Goal: Task Accomplishment & Management: Manage account settings

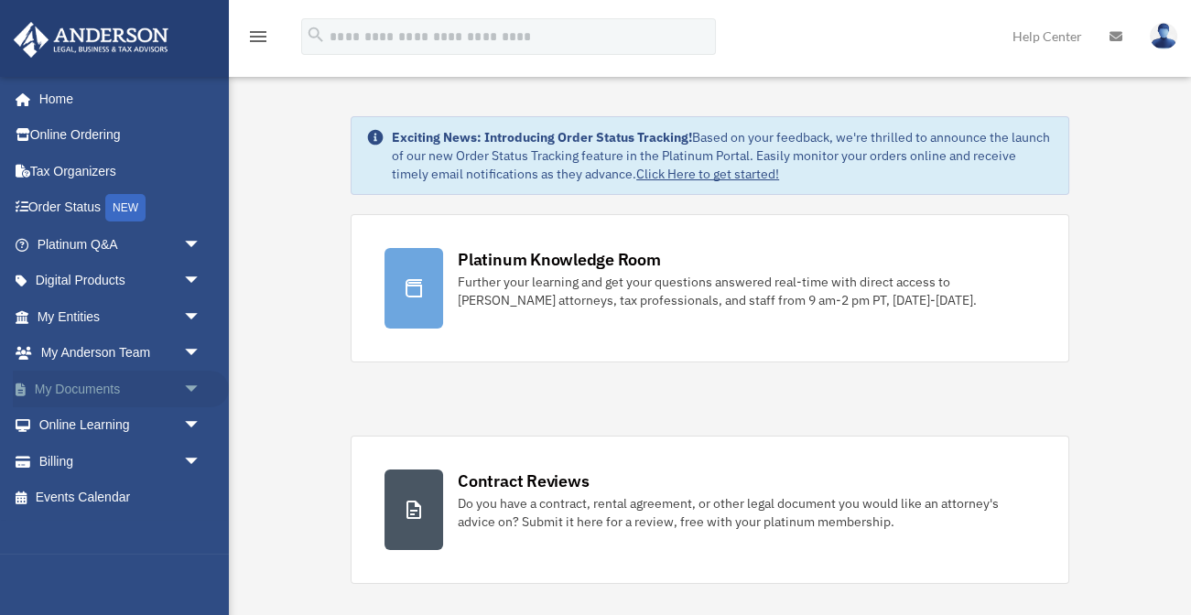
click at [92, 388] on link "My Documents arrow_drop_down" at bounding box center [121, 389] width 216 height 37
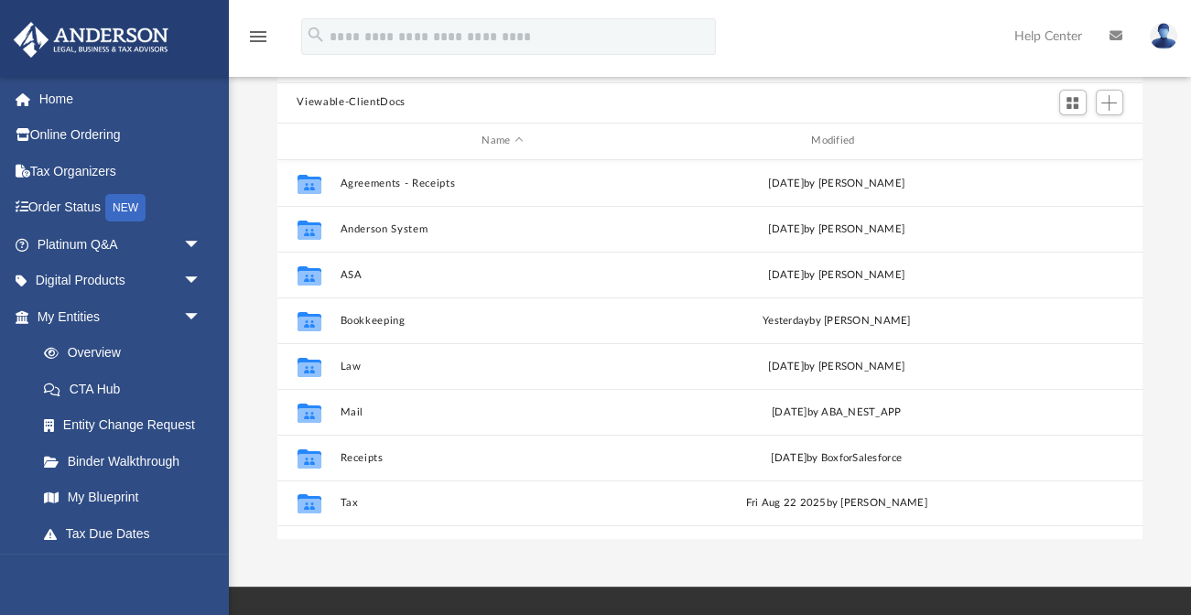
scroll to position [156, 0]
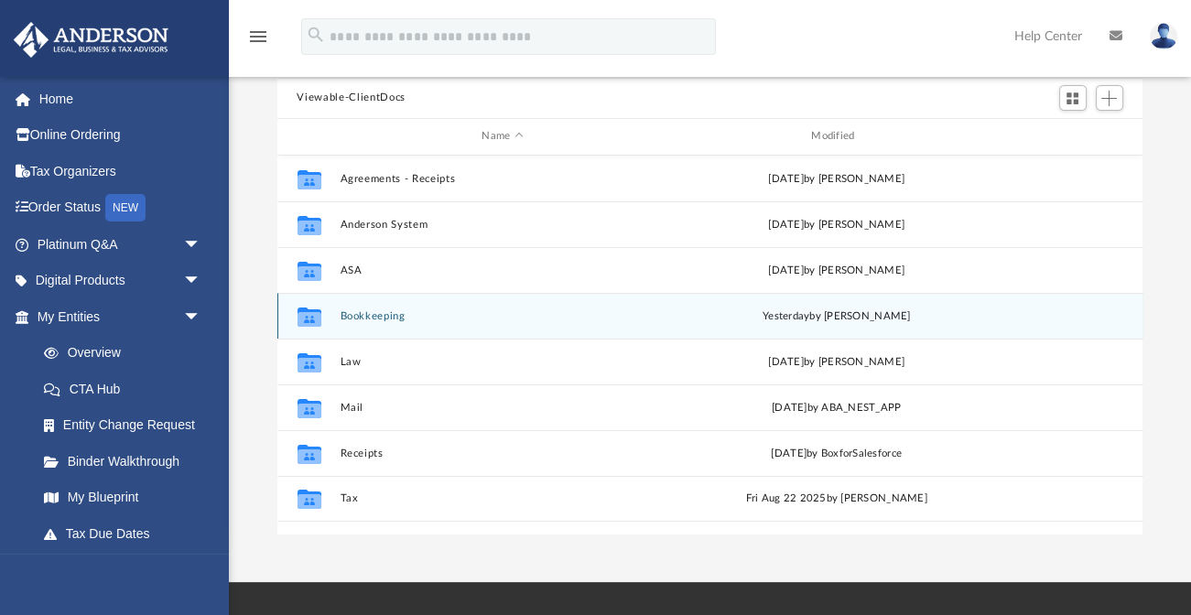
click at [448, 314] on button "Bookkeeping" at bounding box center [503, 315] width 326 height 12
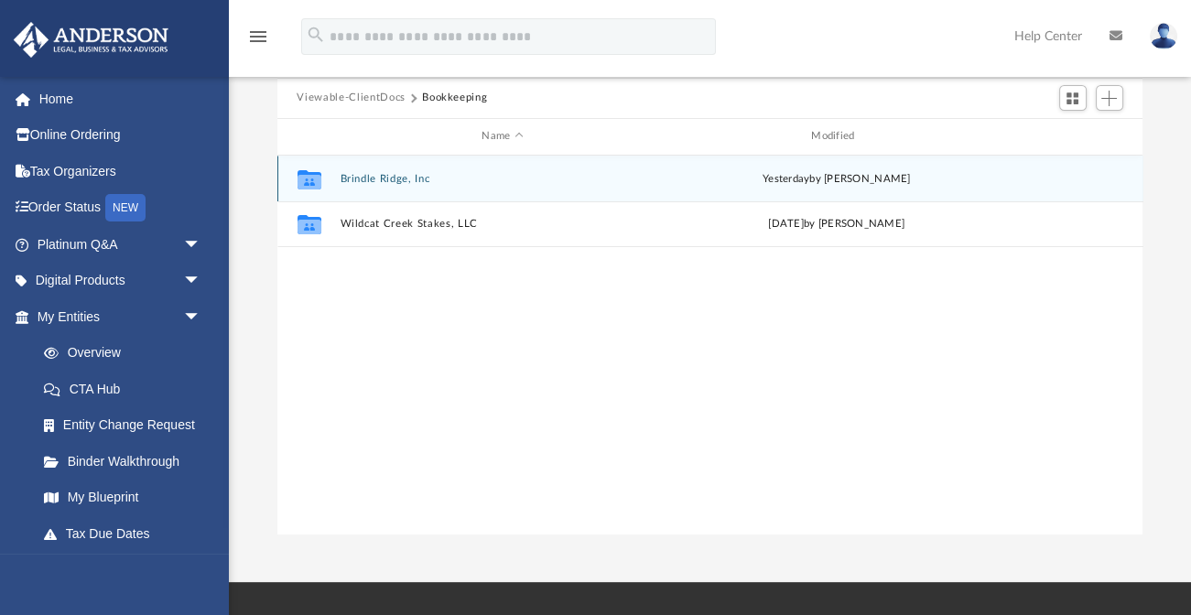
click at [395, 175] on button "Brindle Ridge, Inc" at bounding box center [503, 178] width 326 height 12
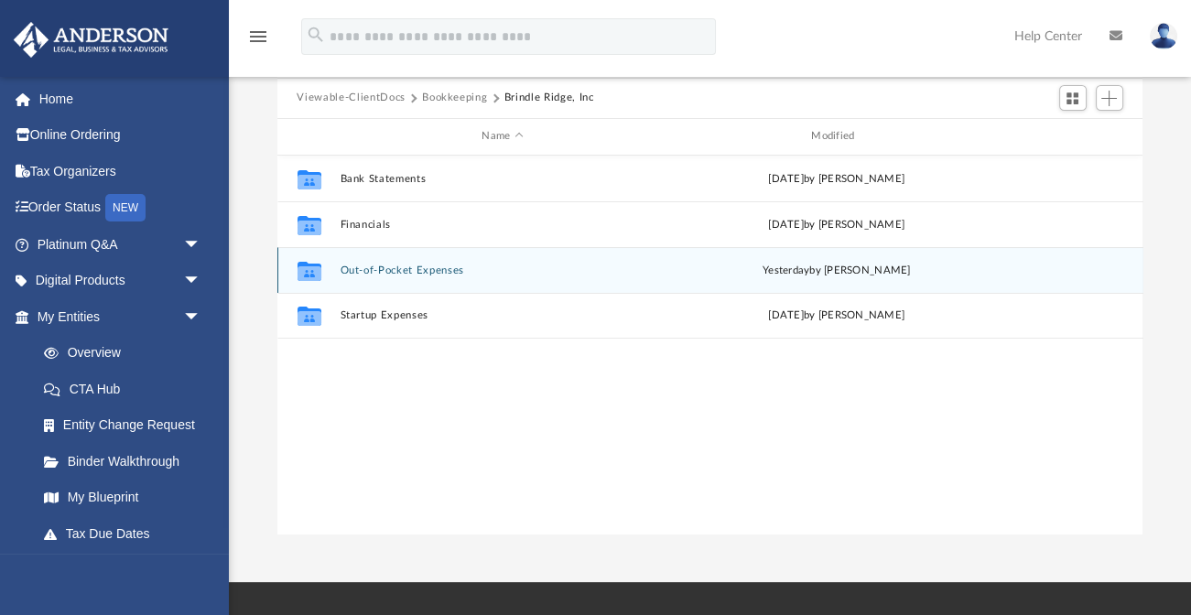
click at [384, 268] on button "Out-of-Pocket Expenses" at bounding box center [503, 270] width 326 height 12
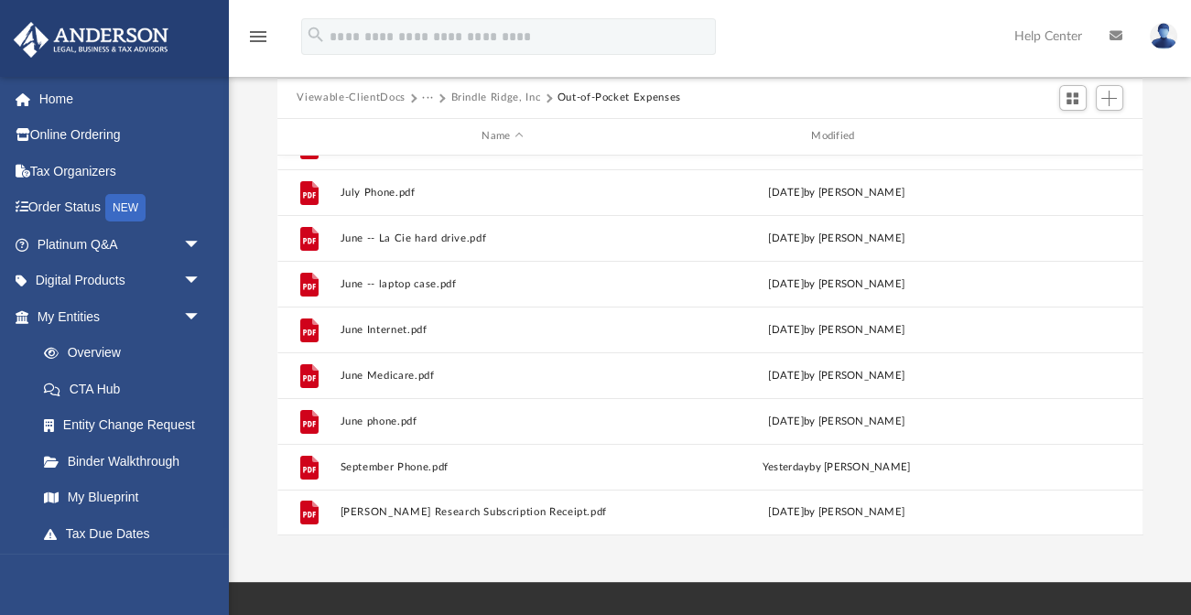
scroll to position [491, 0]
click at [1107, 95] on span "Add" at bounding box center [1109, 99] width 16 height 16
click at [1074, 131] on li "Upload" at bounding box center [1083, 133] width 59 height 19
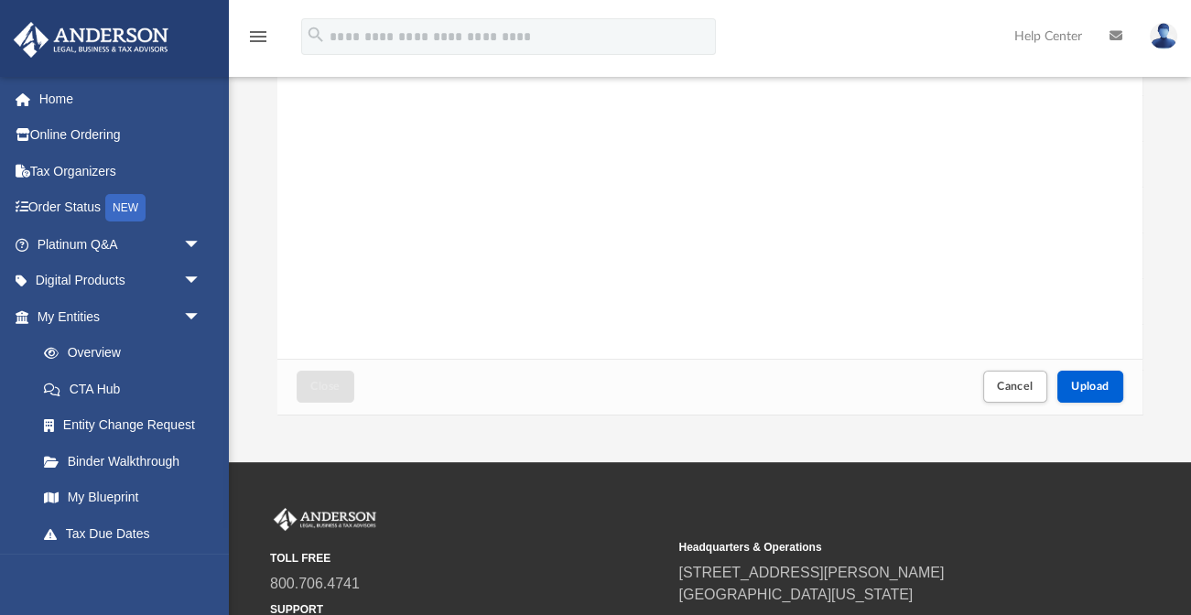
scroll to position [394, 0]
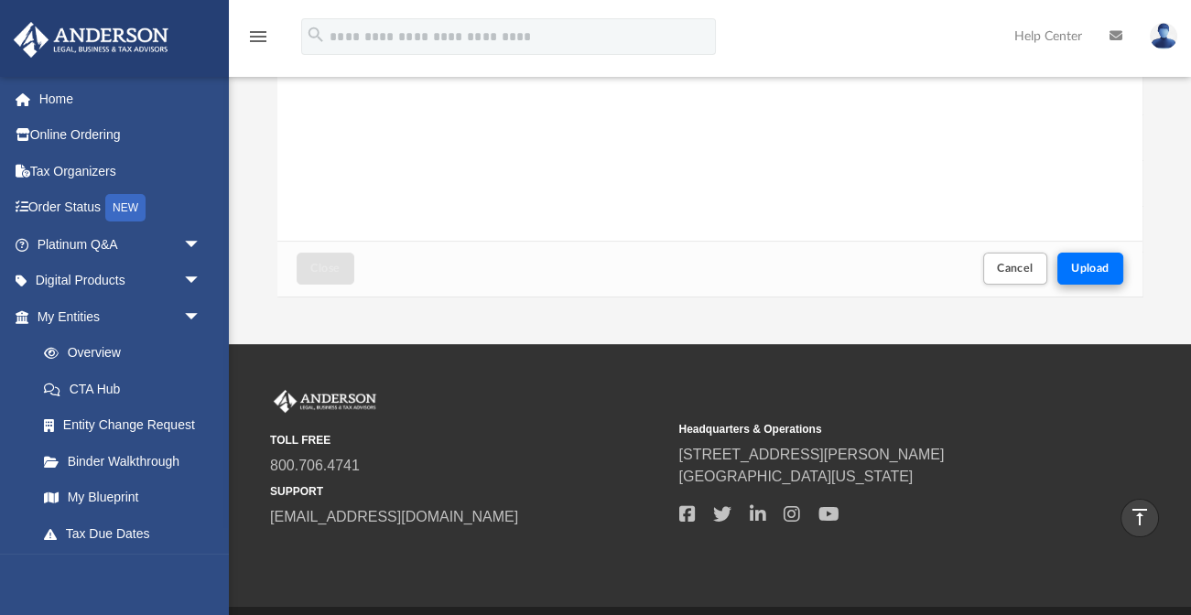
click at [1072, 273] on span "Upload" at bounding box center [1090, 268] width 38 height 11
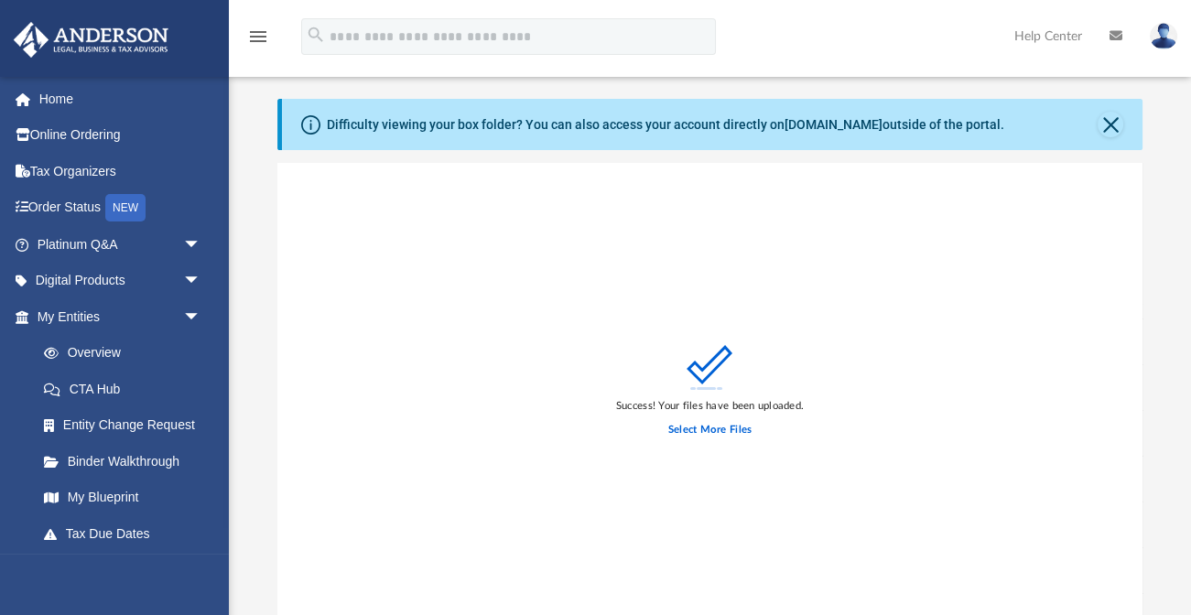
scroll to position [18, 0]
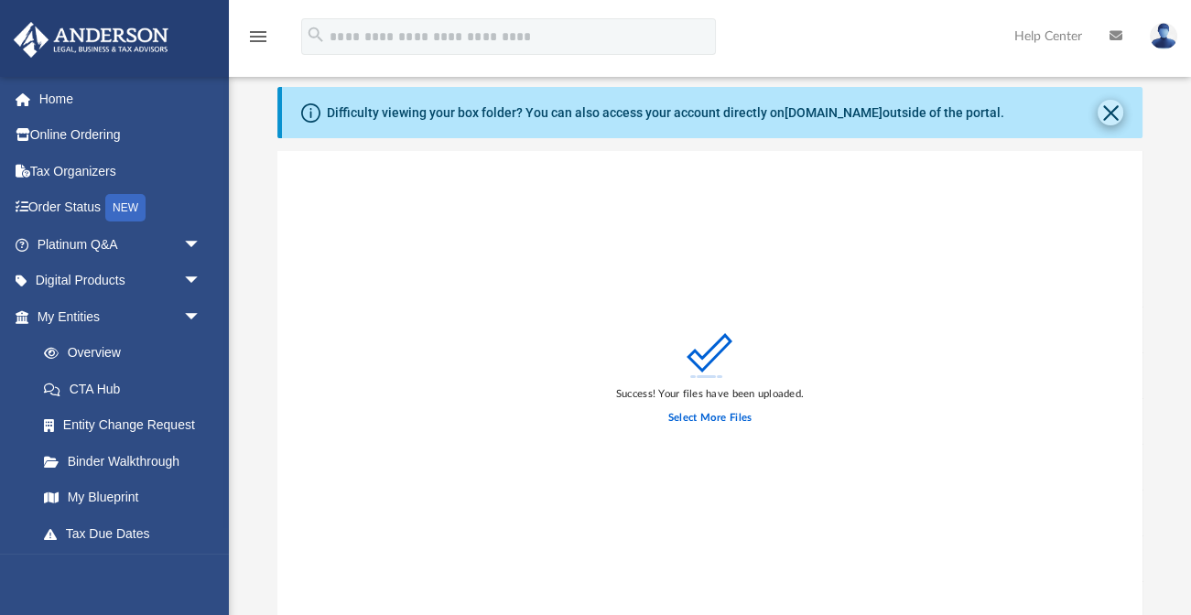
click at [1106, 107] on button "Close" at bounding box center [1110, 113] width 26 height 26
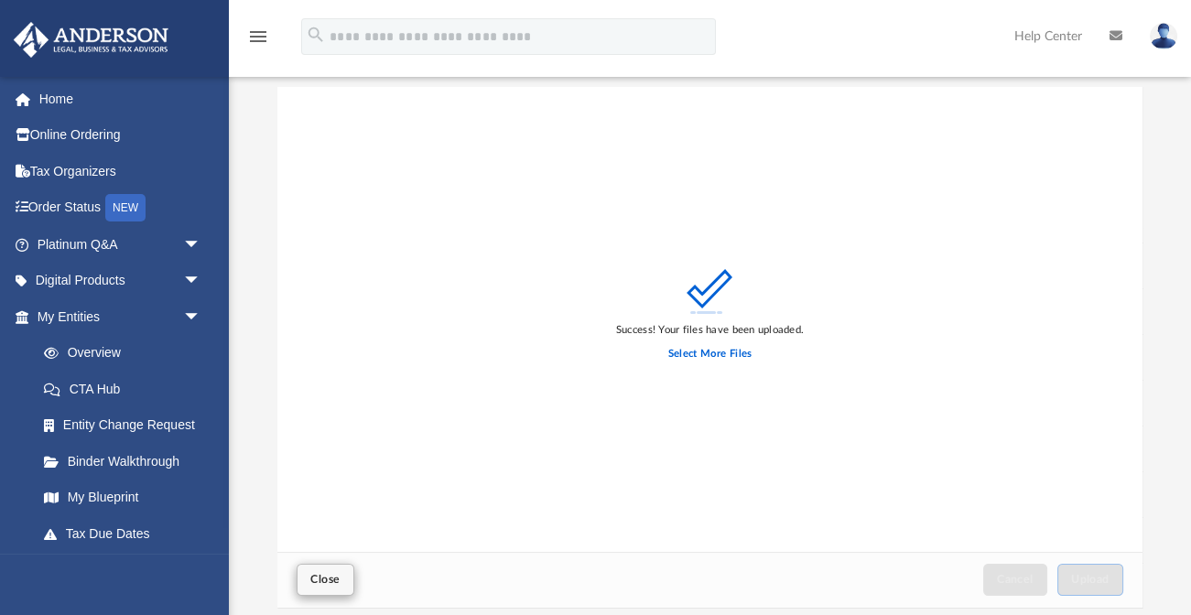
click at [329, 569] on button "Close" at bounding box center [325, 580] width 57 height 32
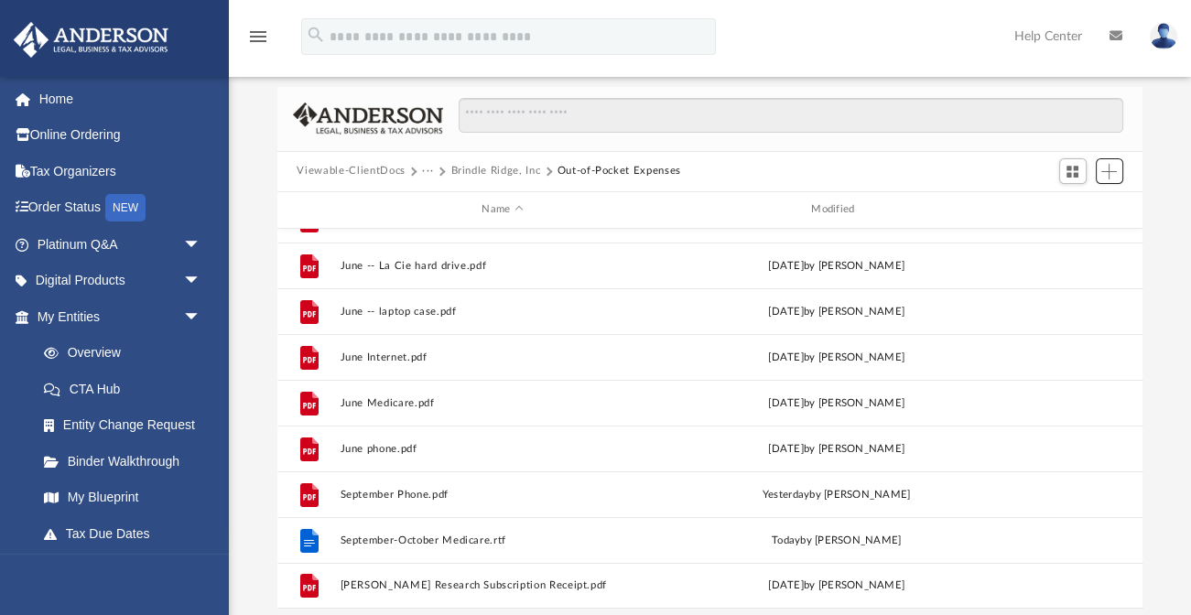
scroll to position [536, 0]
click at [1102, 166] on span "Add" at bounding box center [1109, 172] width 16 height 16
click at [1066, 211] on li "Upload" at bounding box center [1083, 207] width 59 height 19
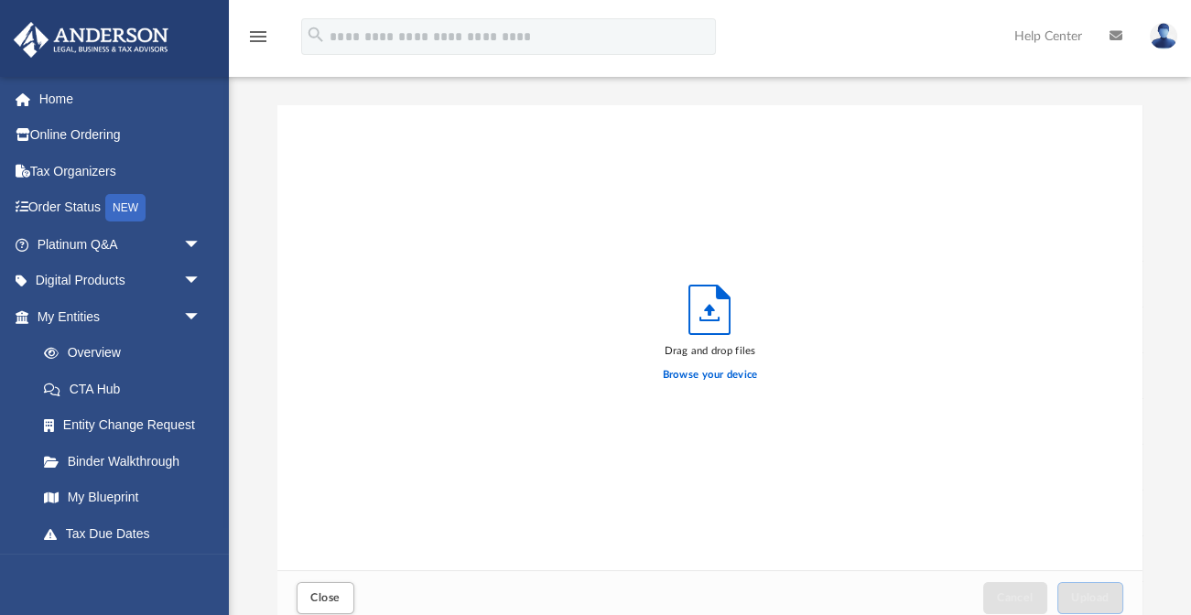
scroll to position [0, 0]
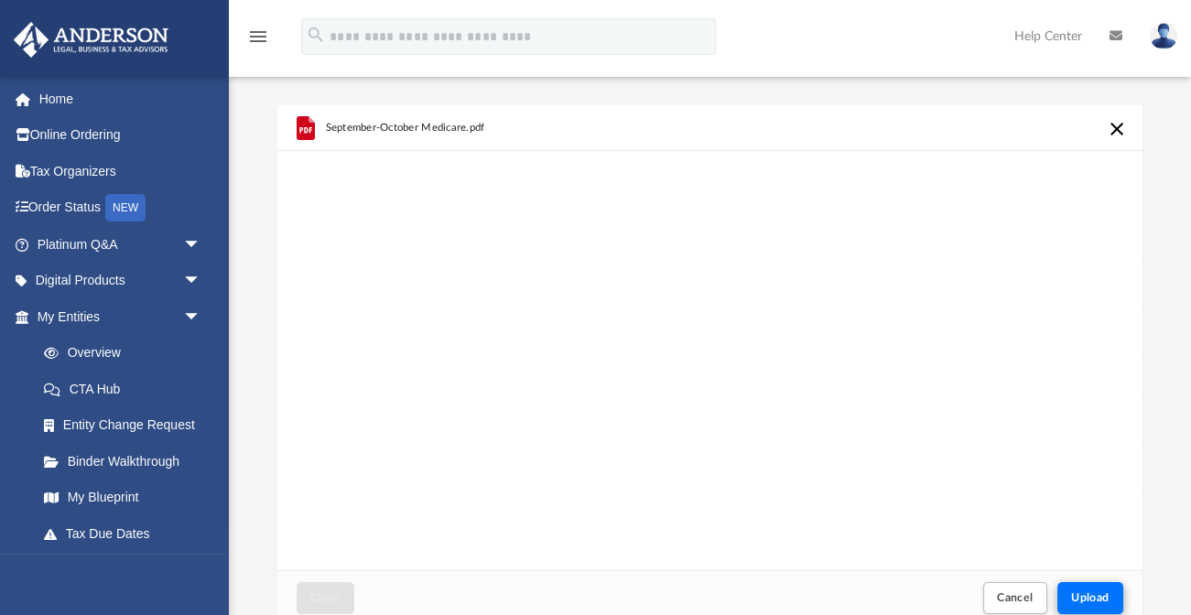
click at [1080, 600] on span "Upload" at bounding box center [1090, 597] width 38 height 11
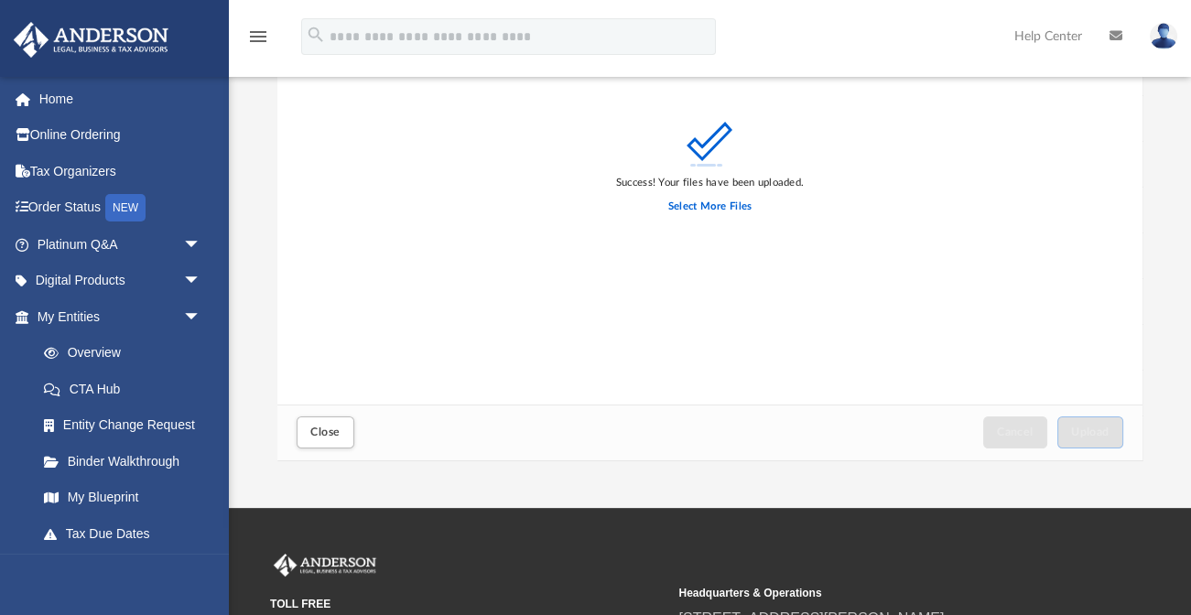
scroll to position [140, 0]
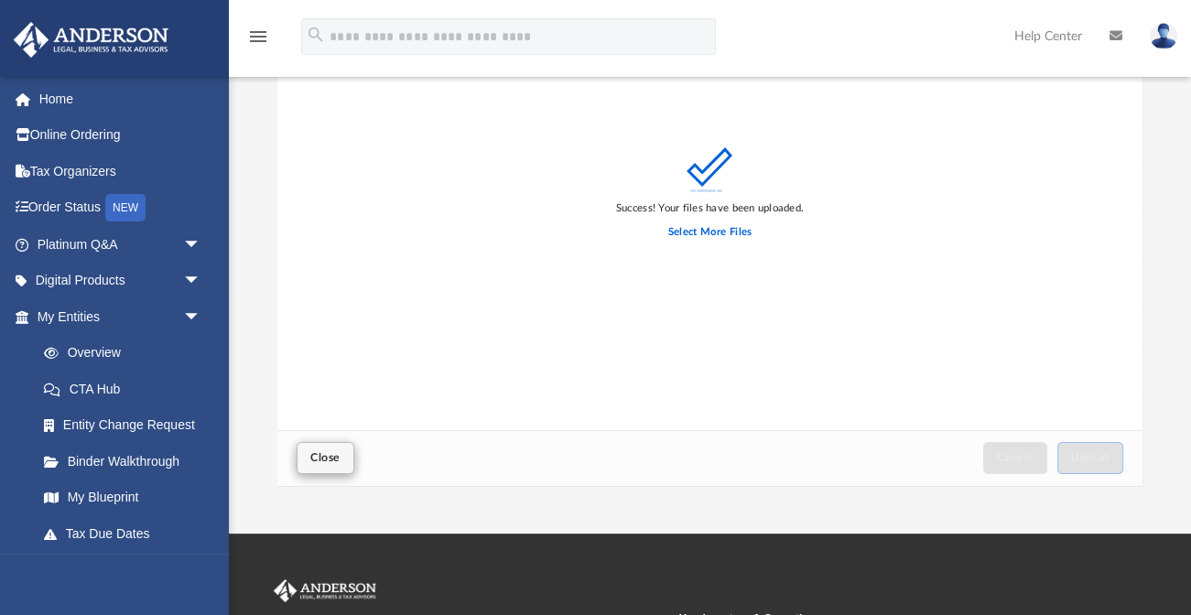
click at [303, 461] on button "Close" at bounding box center [325, 458] width 57 height 32
click at [323, 457] on span "Close" at bounding box center [324, 457] width 29 height 11
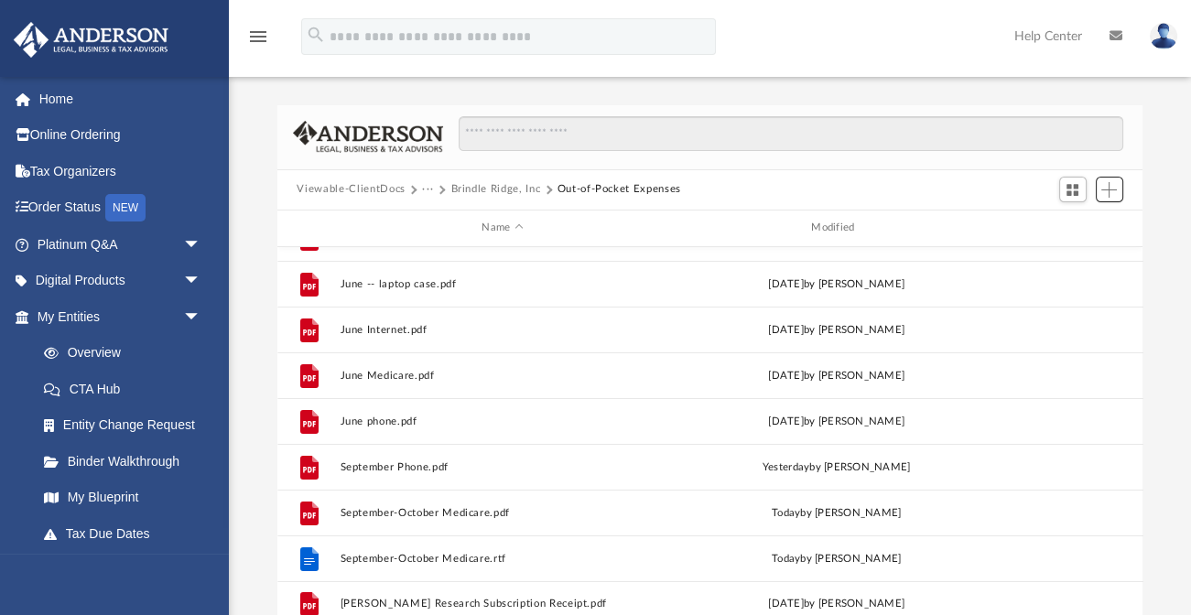
scroll to position [582, 0]
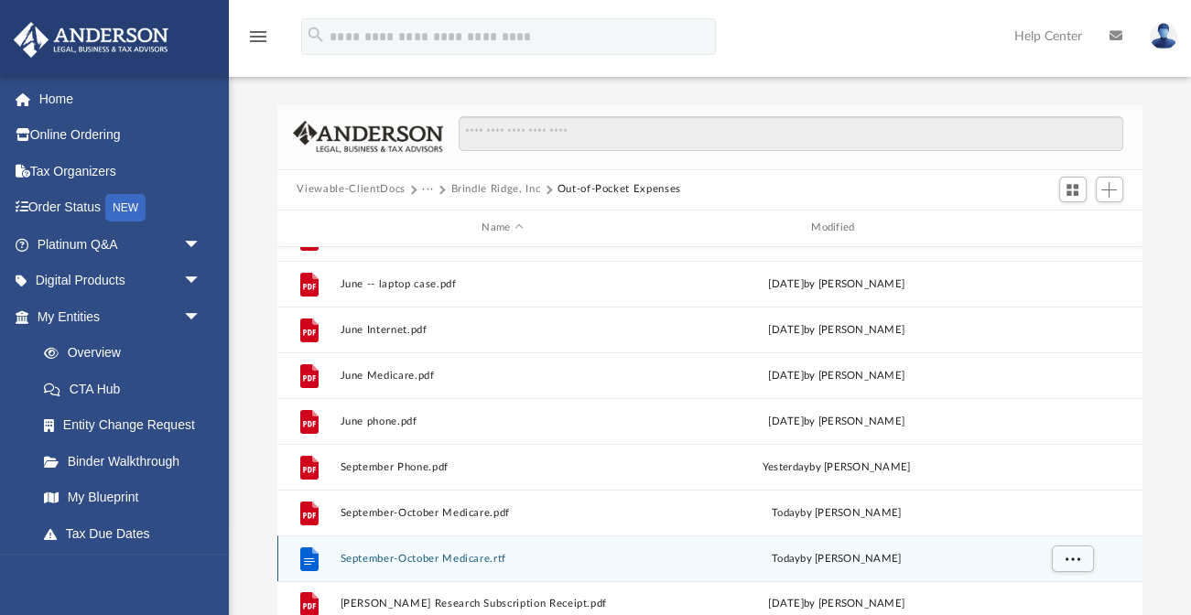
click at [304, 559] on icon "grid" at bounding box center [308, 560] width 11 height 6
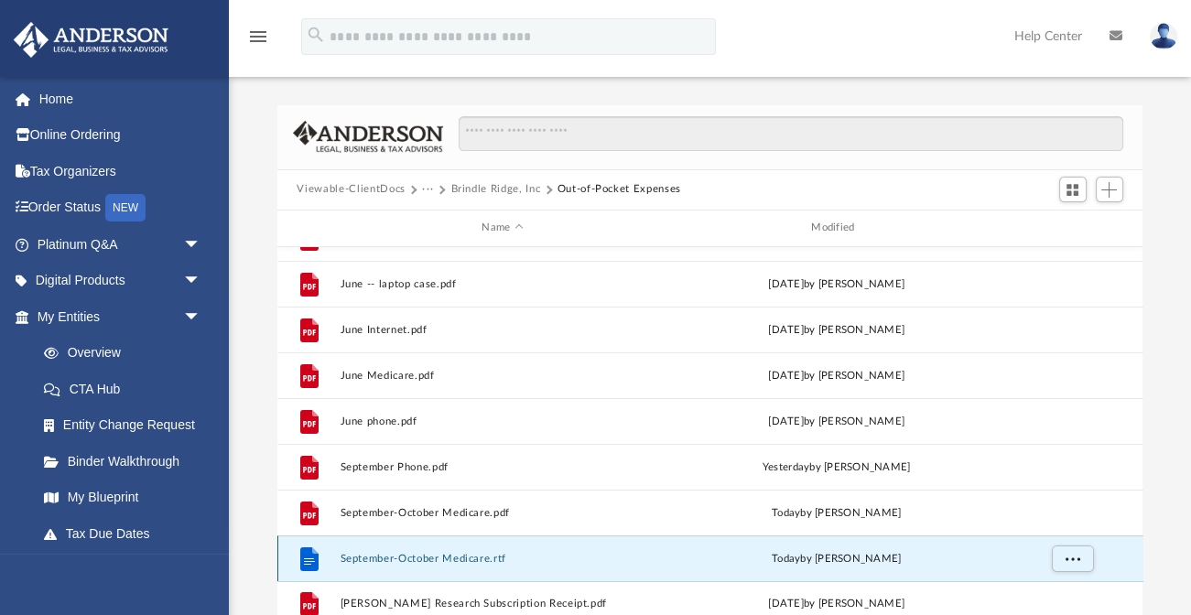
click at [298, 556] on icon "File" at bounding box center [308, 558] width 29 height 29
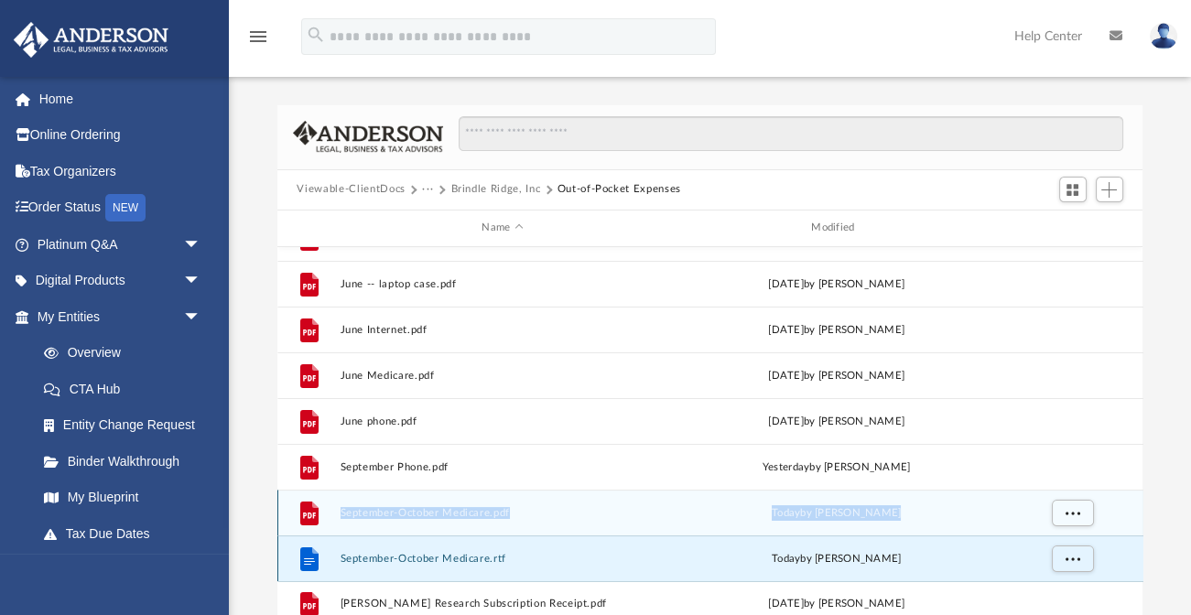
drag, startPoint x: 302, startPoint y: 554, endPoint x: 639, endPoint y: 509, distance: 339.8
click at [639, 509] on div "File July Phone.pdf Wed Jul 2 2025 by Karen Hata File June -- La Cie hard drive…" at bounding box center [710, 146] width 866 height 961
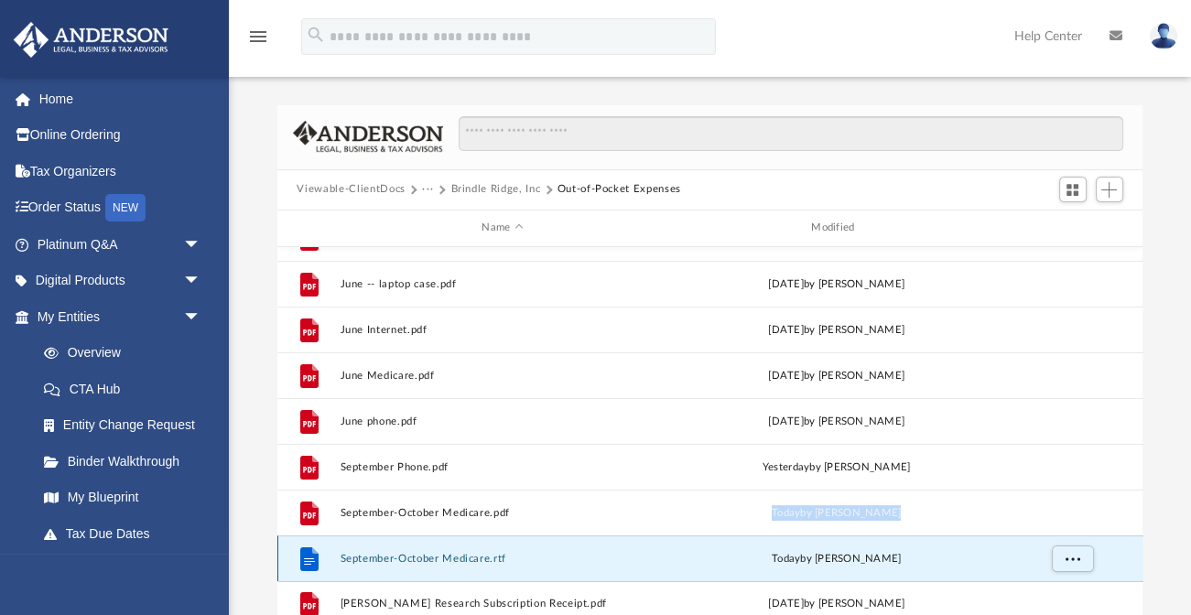
click at [319, 556] on icon "File" at bounding box center [308, 558] width 29 height 29
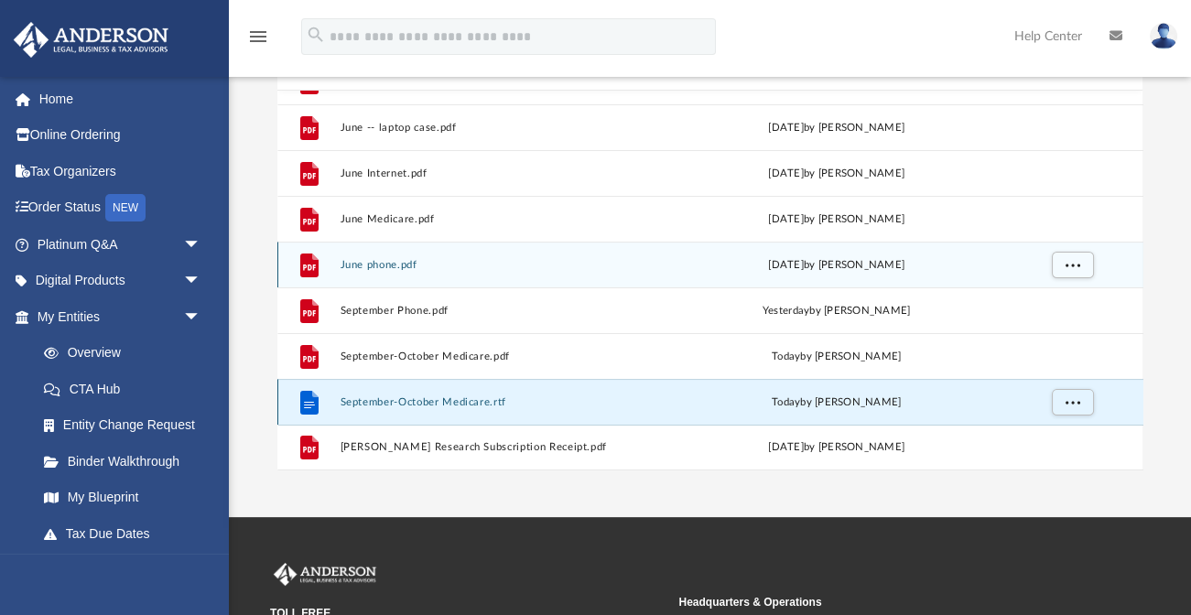
scroll to position [203, 0]
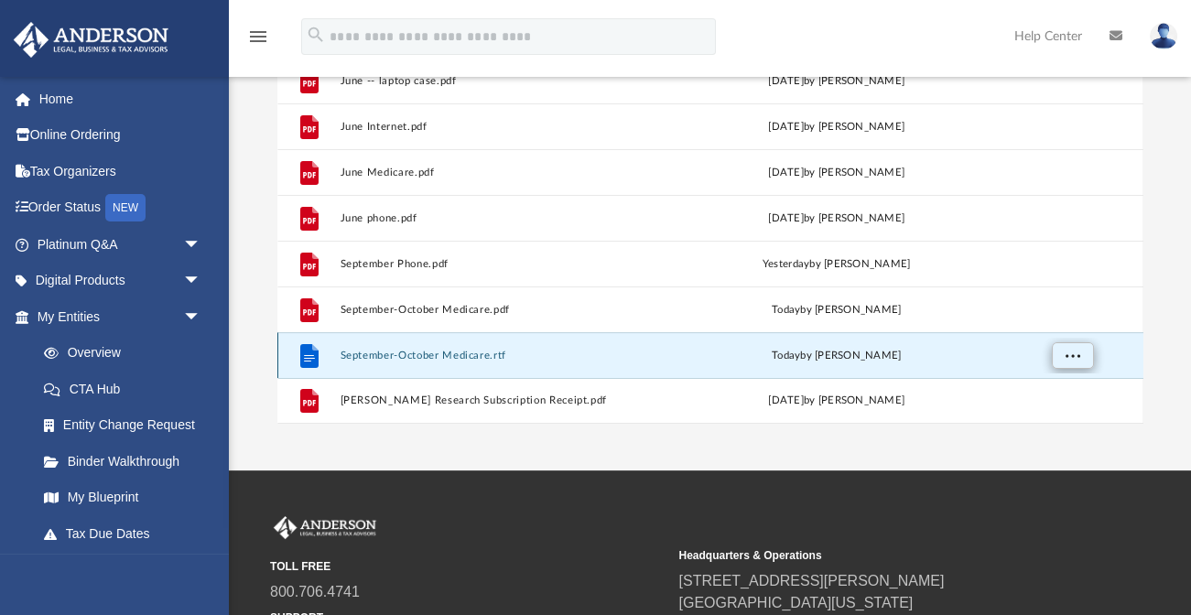
click at [1062, 354] on button "More options" at bounding box center [1072, 354] width 42 height 27
click at [969, 358] on div "today by Karen Hata" at bounding box center [836, 355] width 326 height 16
drag, startPoint x: 305, startPoint y: 353, endPoint x: 653, endPoint y: 365, distance: 348.0
click at [653, 365] on div "File September-October Medicare.rtf today by Karen Hata" at bounding box center [710, 355] width 866 height 46
click at [308, 347] on icon "grid" at bounding box center [308, 355] width 18 height 24
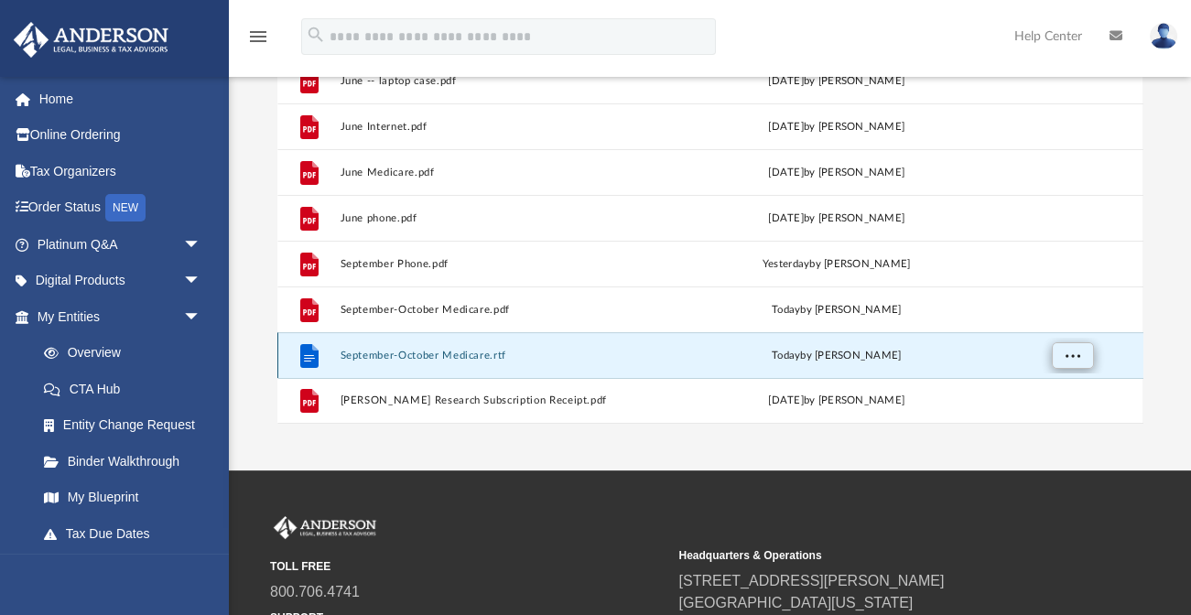
click at [1064, 353] on span "More options" at bounding box center [1071, 355] width 15 height 10
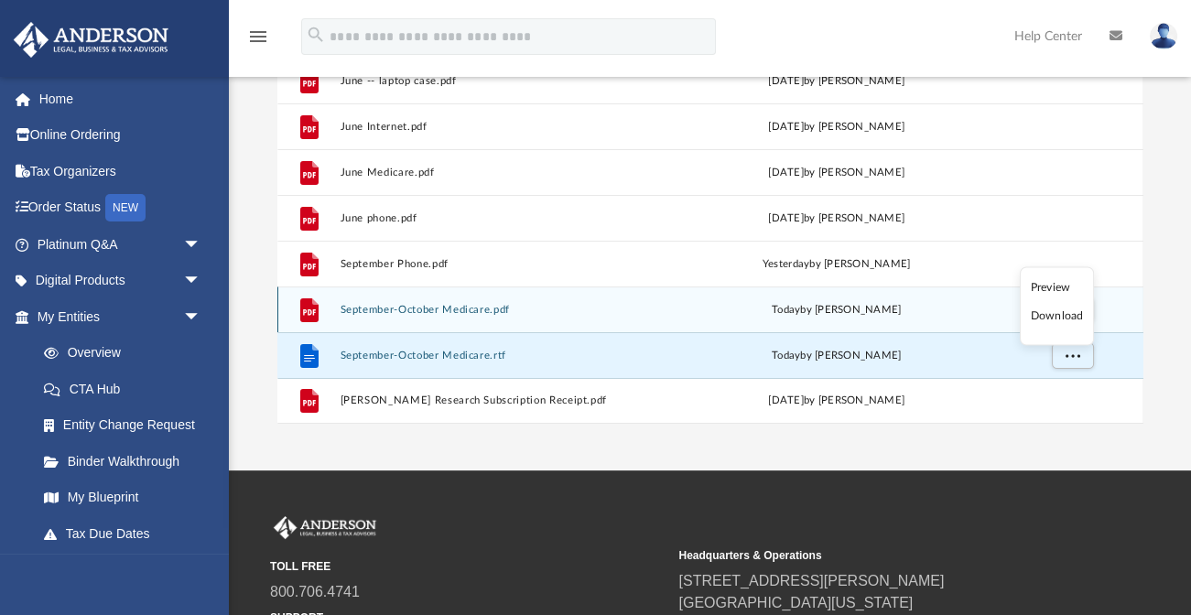
click at [982, 320] on div "File September-October Medicare.pdf today by Karen Hata" at bounding box center [710, 309] width 866 height 46
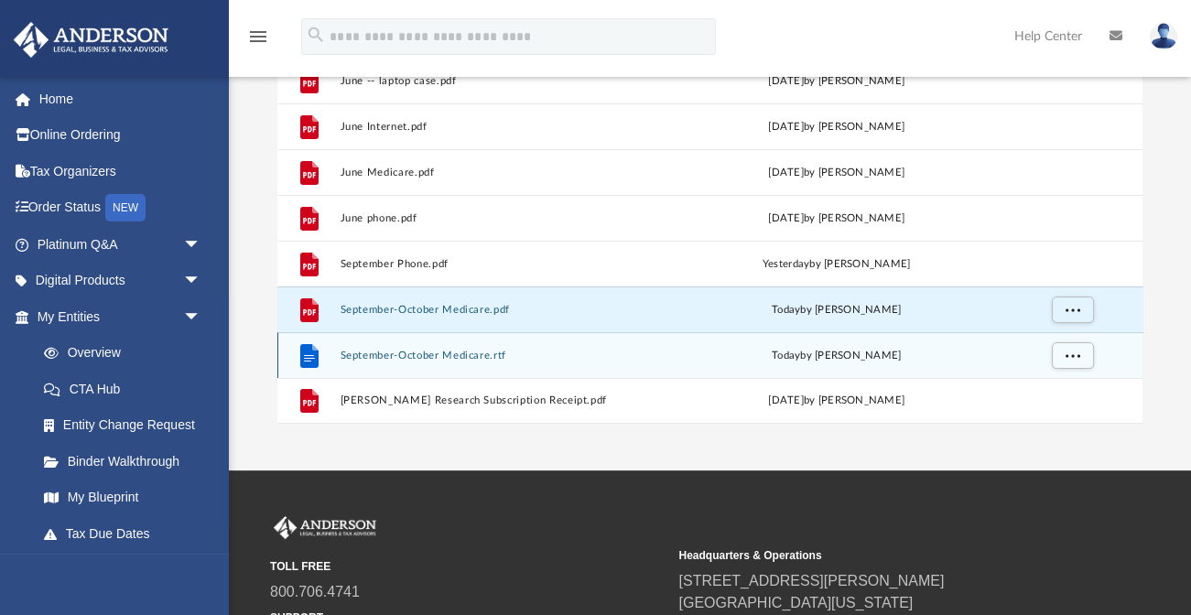
click at [306, 347] on icon "grid" at bounding box center [308, 355] width 18 height 24
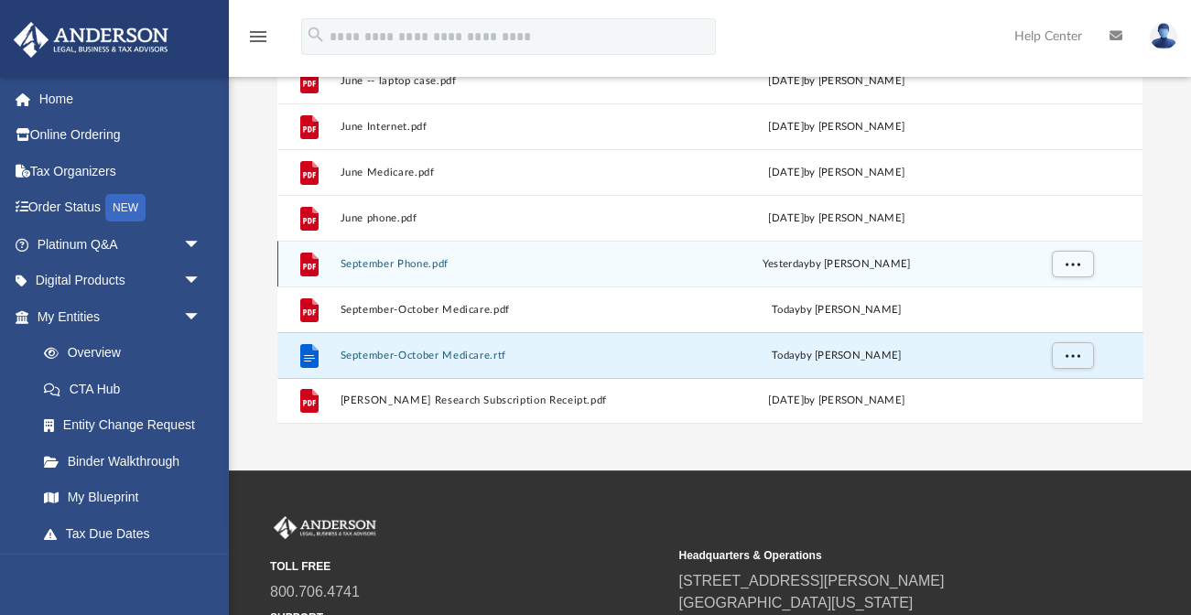
scroll to position [582, 0]
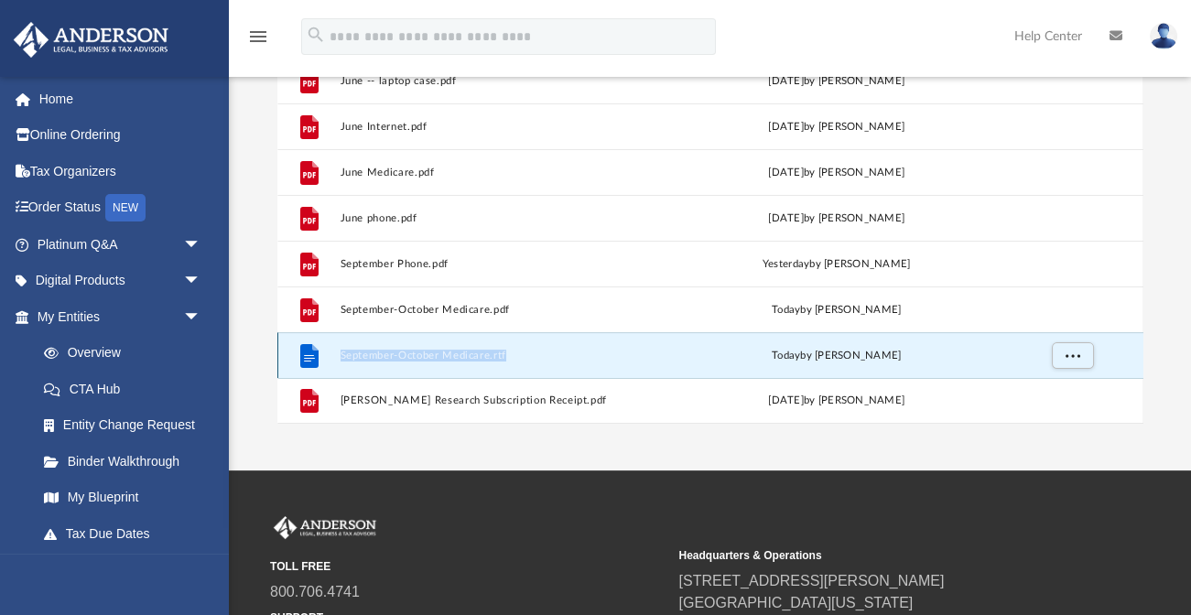
drag, startPoint x: 305, startPoint y: 349, endPoint x: 680, endPoint y: 349, distance: 375.2
click at [680, 349] on div "File September-October Medicare.rtf today by Karen Hata" at bounding box center [710, 355] width 866 height 46
click at [799, 353] on span "today" at bounding box center [785, 355] width 28 height 10
drag, startPoint x: 295, startPoint y: 348, endPoint x: 321, endPoint y: 351, distance: 26.7
click at [321, 351] on icon "File" at bounding box center [308, 354] width 29 height 29
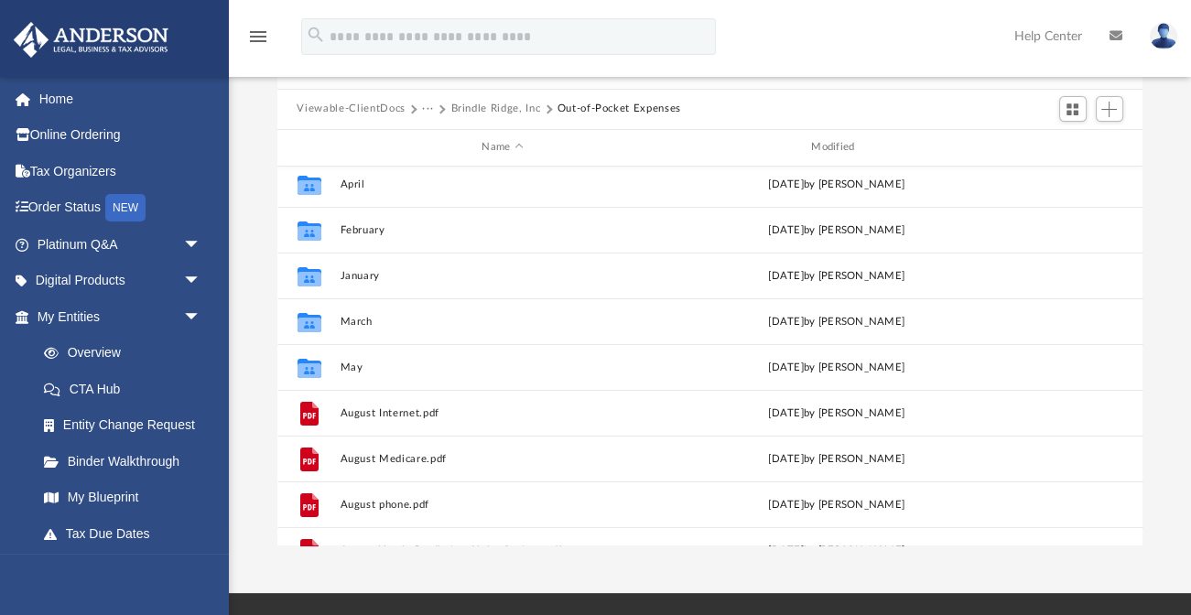
scroll to position [81, 0]
click at [1110, 99] on button "Add" at bounding box center [1109, 109] width 27 height 26
click at [1073, 155] on li "Upload" at bounding box center [1083, 144] width 59 height 19
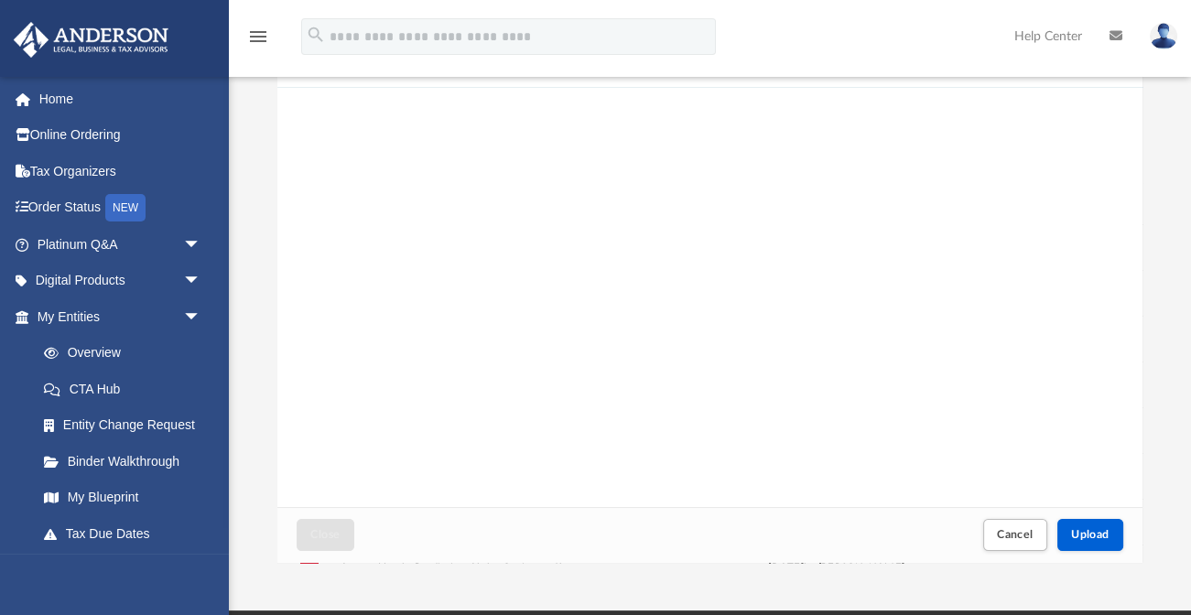
scroll to position [78, 0]
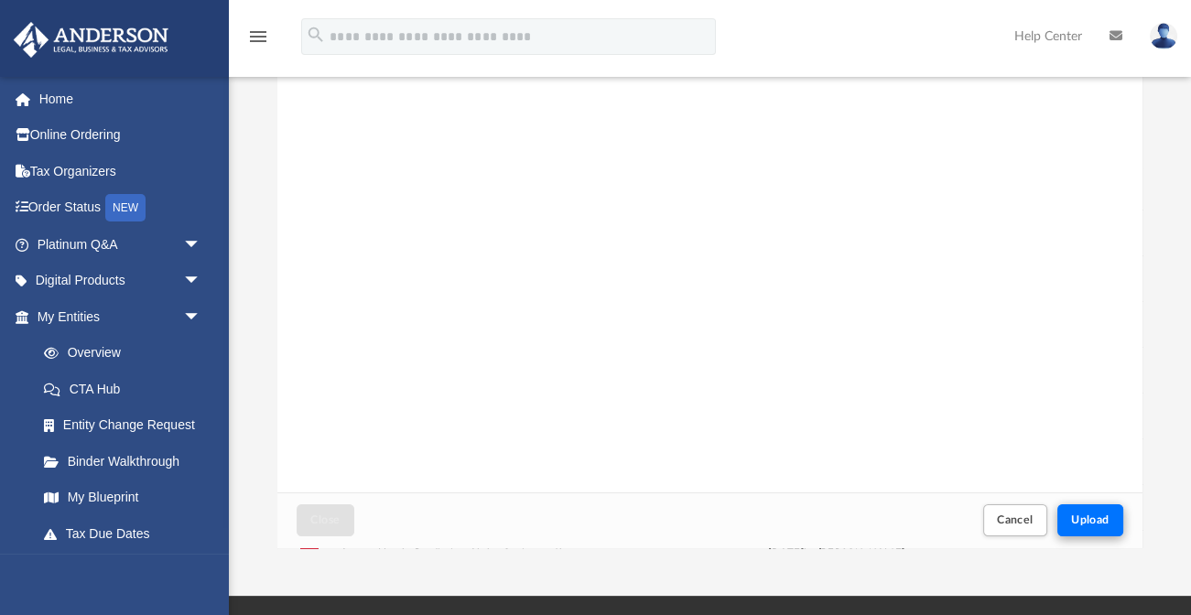
click at [1081, 514] on span "Upload" at bounding box center [1090, 519] width 38 height 11
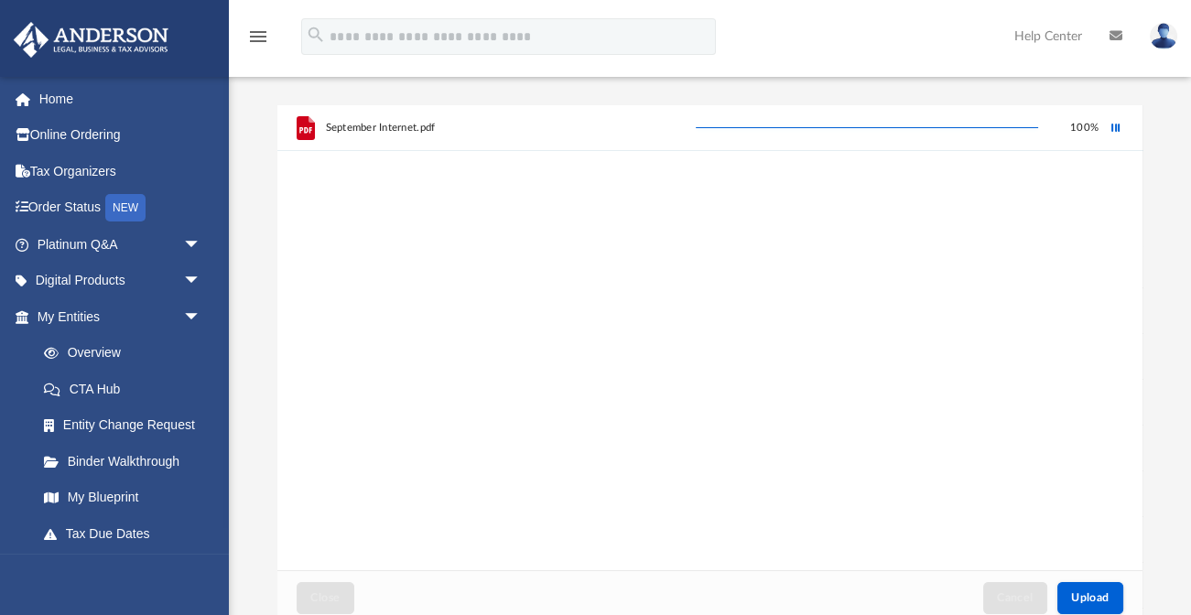
scroll to position [0, 0]
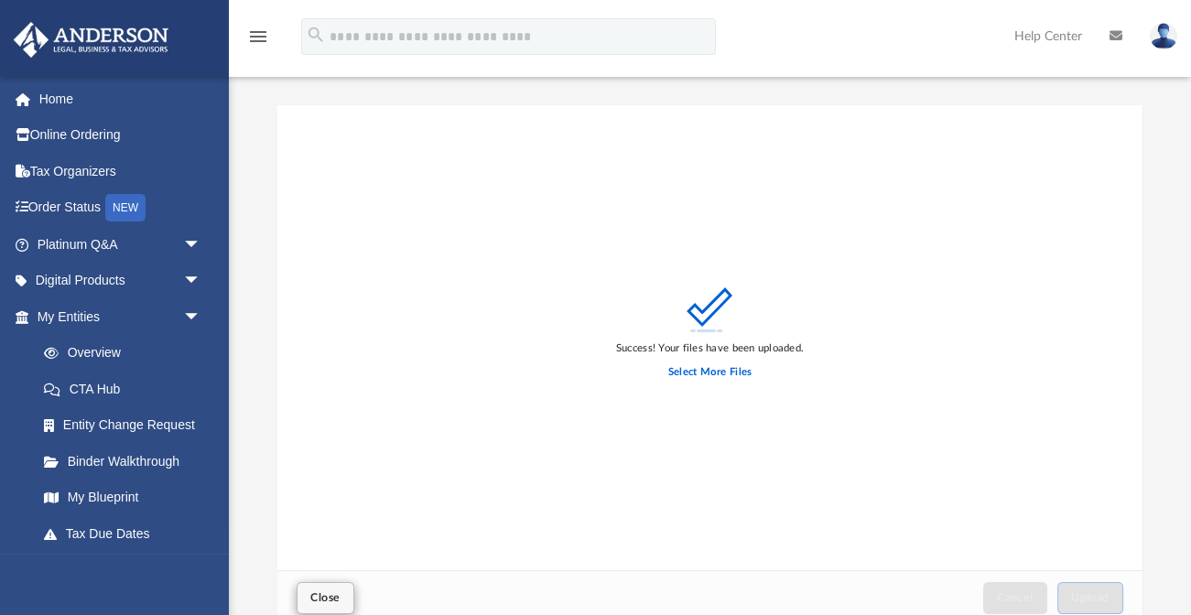
click at [320, 596] on span "Close" at bounding box center [324, 597] width 29 height 11
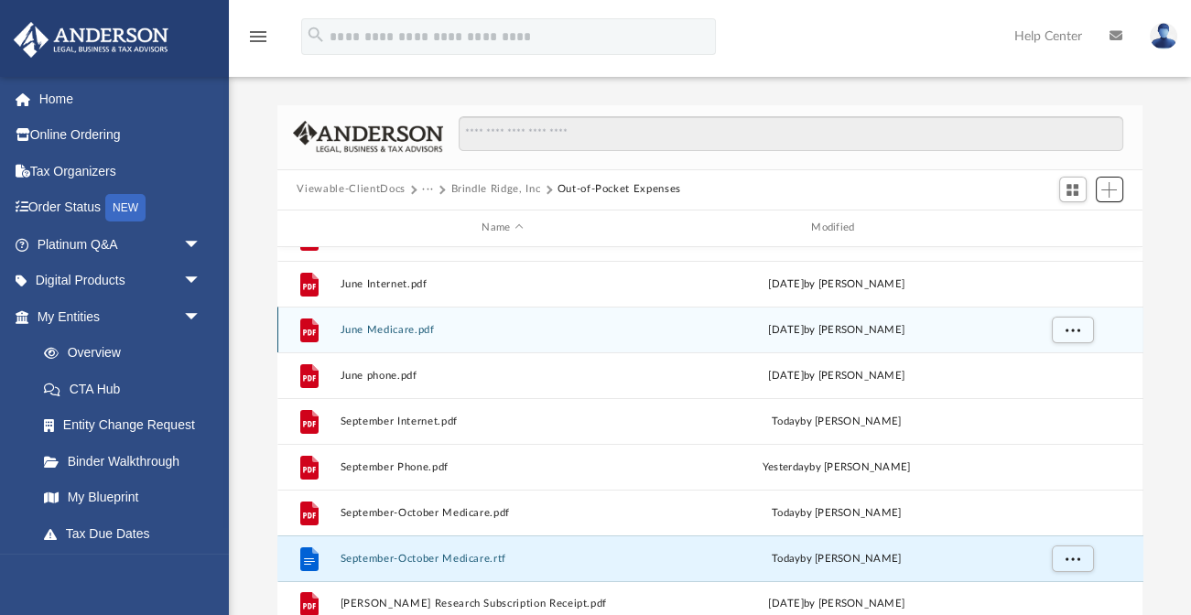
scroll to position [628, 0]
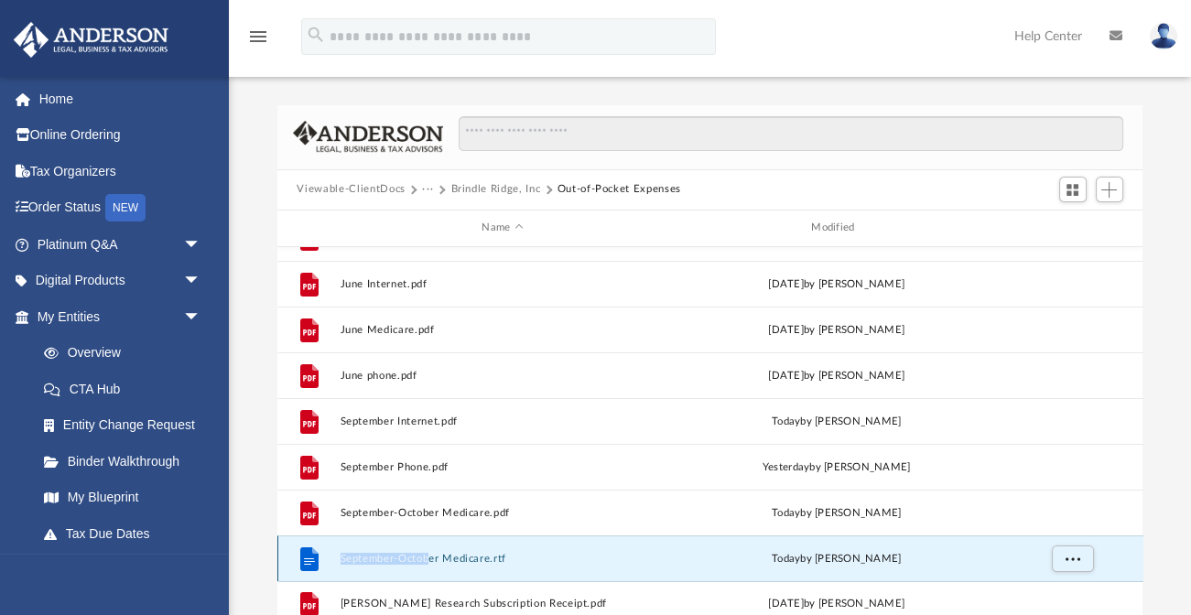
drag, startPoint x: 305, startPoint y: 559, endPoint x: 429, endPoint y: 556, distance: 124.5
click at [429, 556] on div "File September-October Medicare.rtf today by Karen Hata" at bounding box center [710, 558] width 866 height 46
click at [487, 555] on button "September-October Medicare.rtf" at bounding box center [503, 558] width 326 height 12
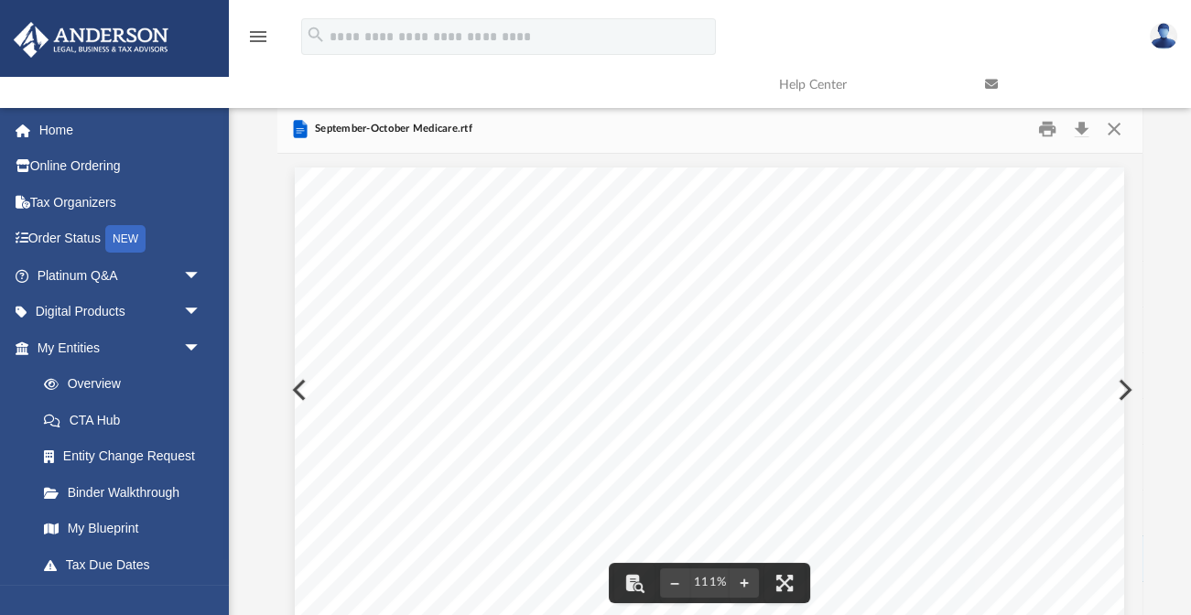
scroll to position [0, 0]
click at [1081, 121] on button "Download" at bounding box center [1081, 128] width 33 height 28
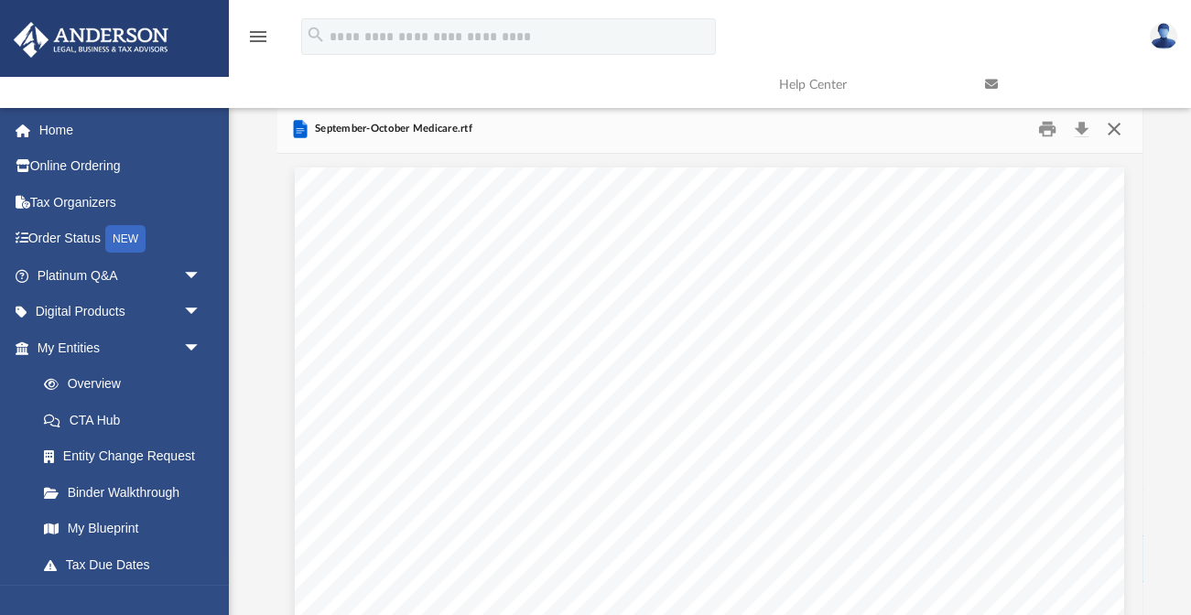
click at [1110, 126] on button "Close" at bounding box center [1113, 128] width 33 height 28
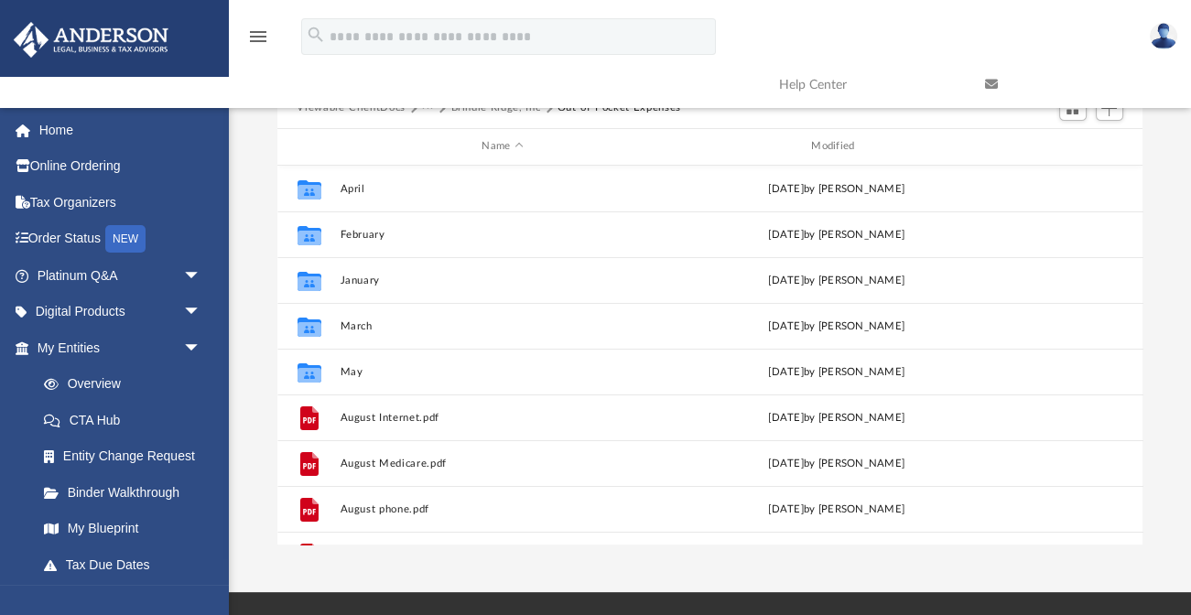
scroll to position [77, 0]
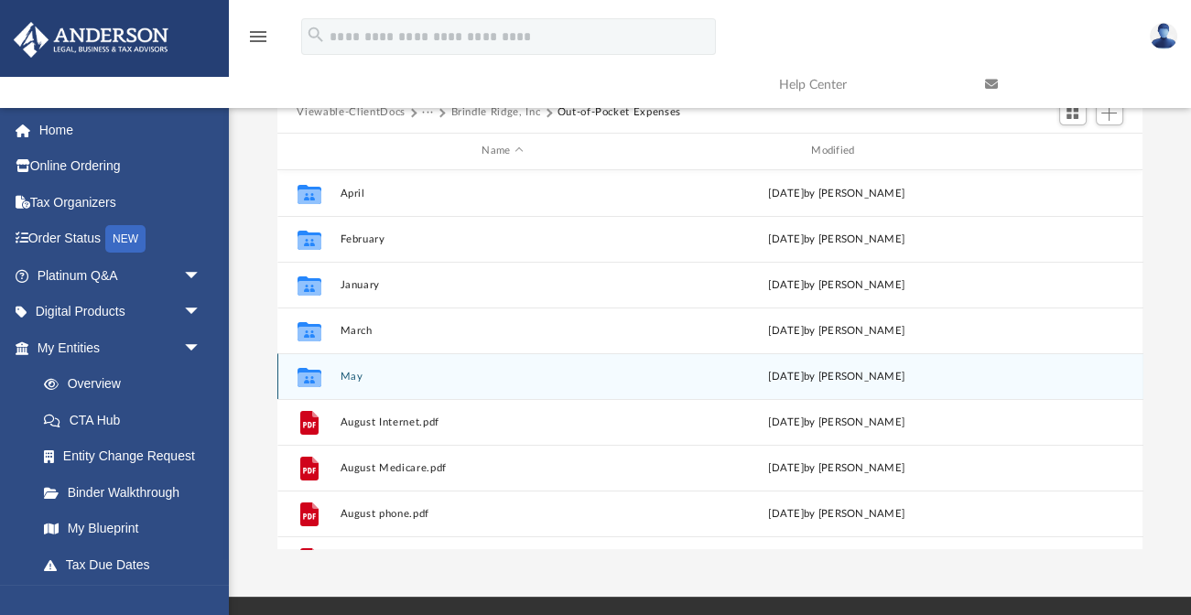
click at [310, 373] on icon "grid" at bounding box center [309, 379] width 24 height 15
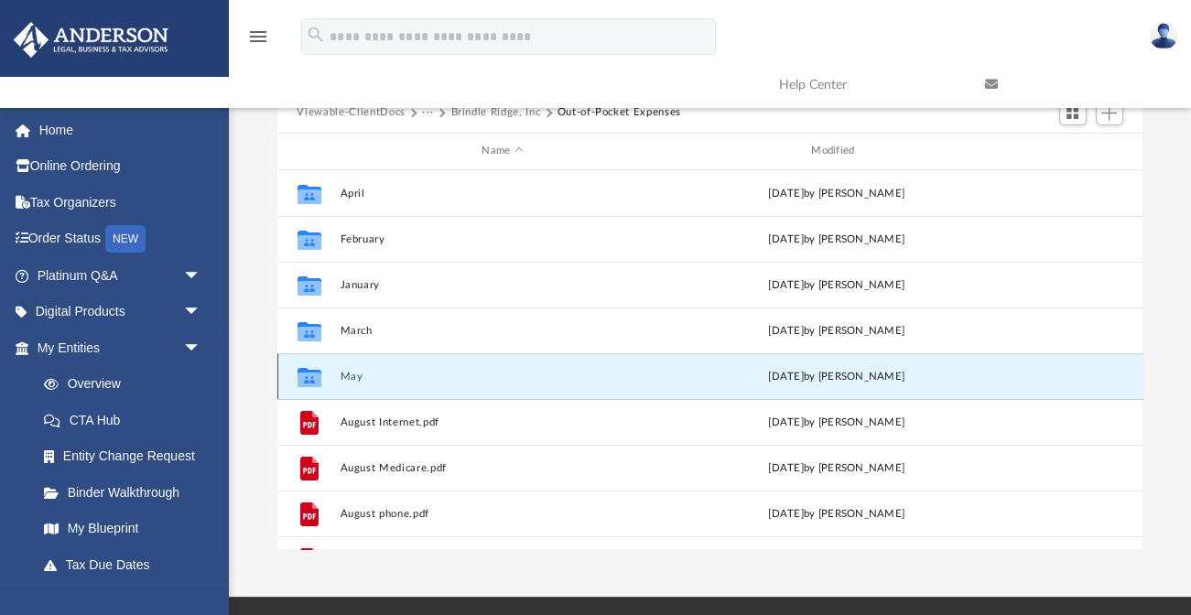
click at [310, 373] on icon "grid" at bounding box center [309, 379] width 24 height 15
click at [347, 377] on button "May" at bounding box center [503, 376] width 326 height 12
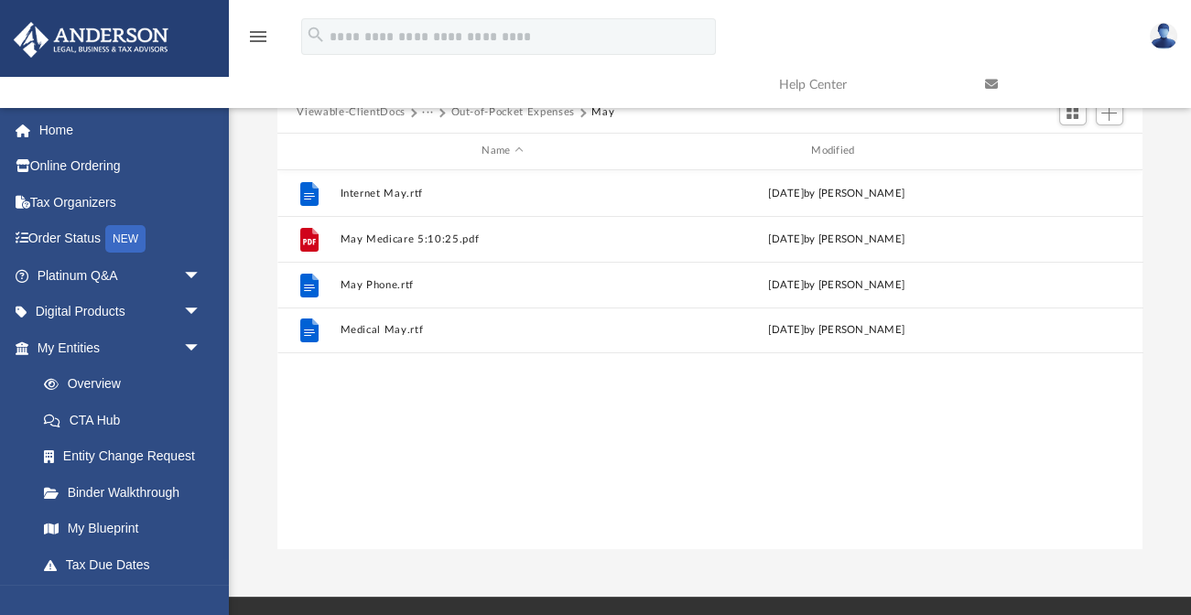
click at [499, 121] on button "Out-of-Pocket Expenses" at bounding box center [512, 112] width 124 height 16
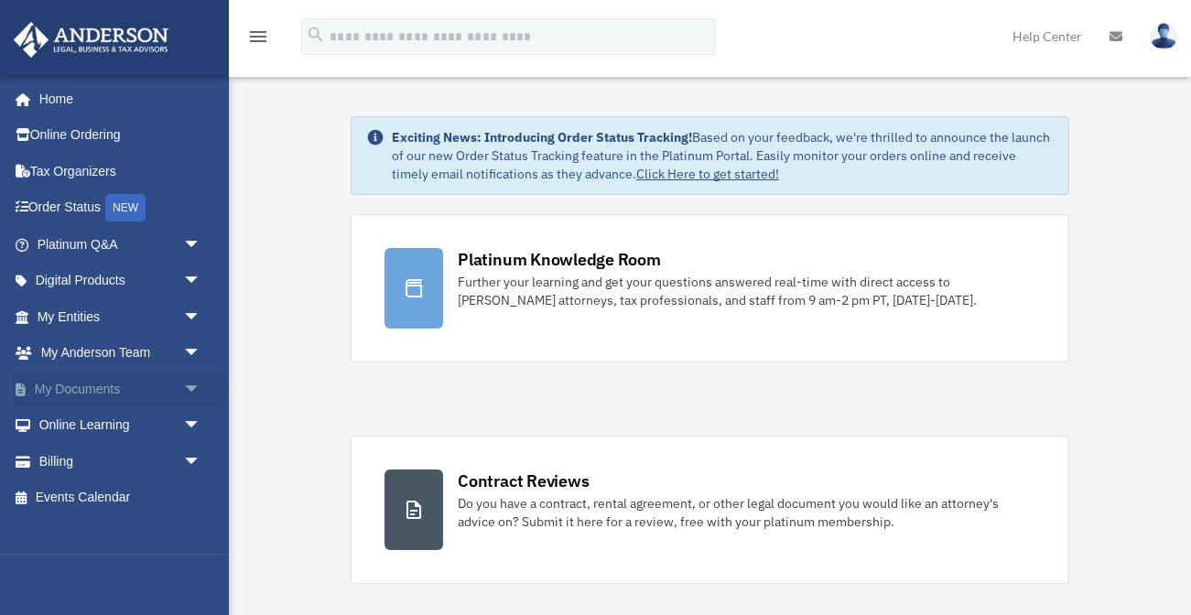
click at [192, 382] on span "arrow_drop_down" at bounding box center [201, 390] width 37 height 38
click at [99, 422] on link "Box" at bounding box center [127, 425] width 203 height 37
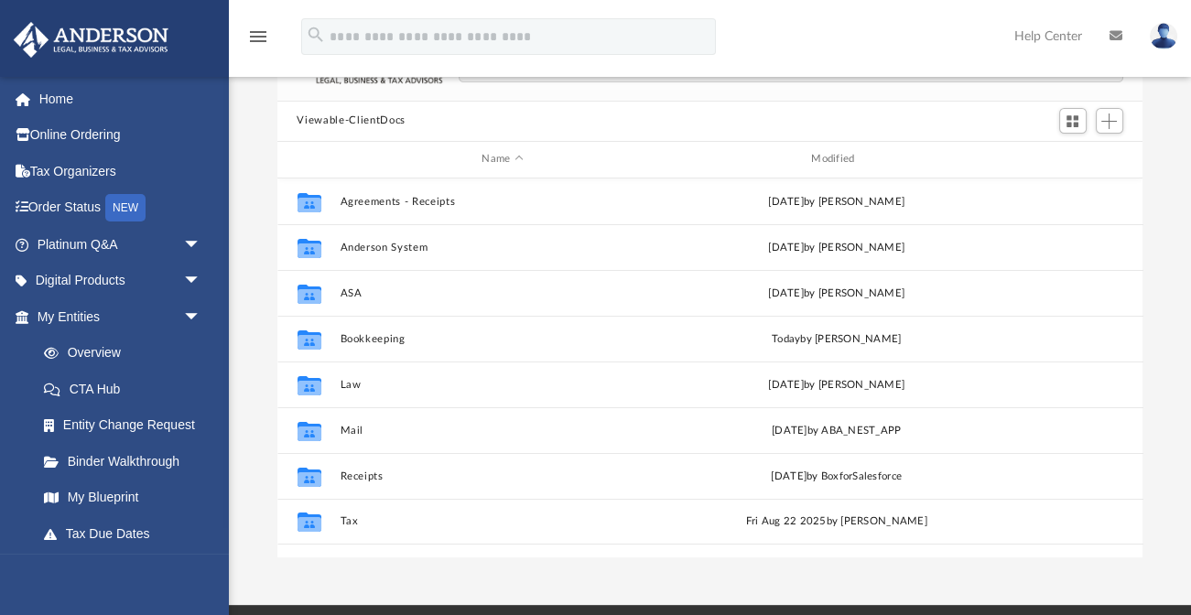
scroll to position [133, 0]
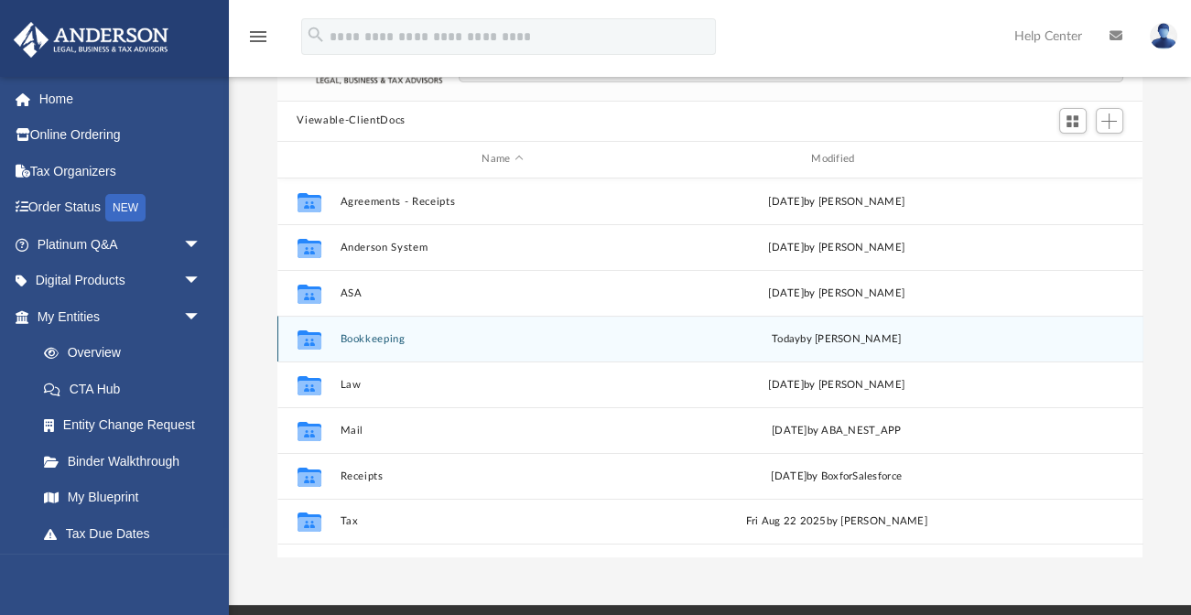
click at [357, 336] on button "Bookkeeping" at bounding box center [503, 338] width 326 height 12
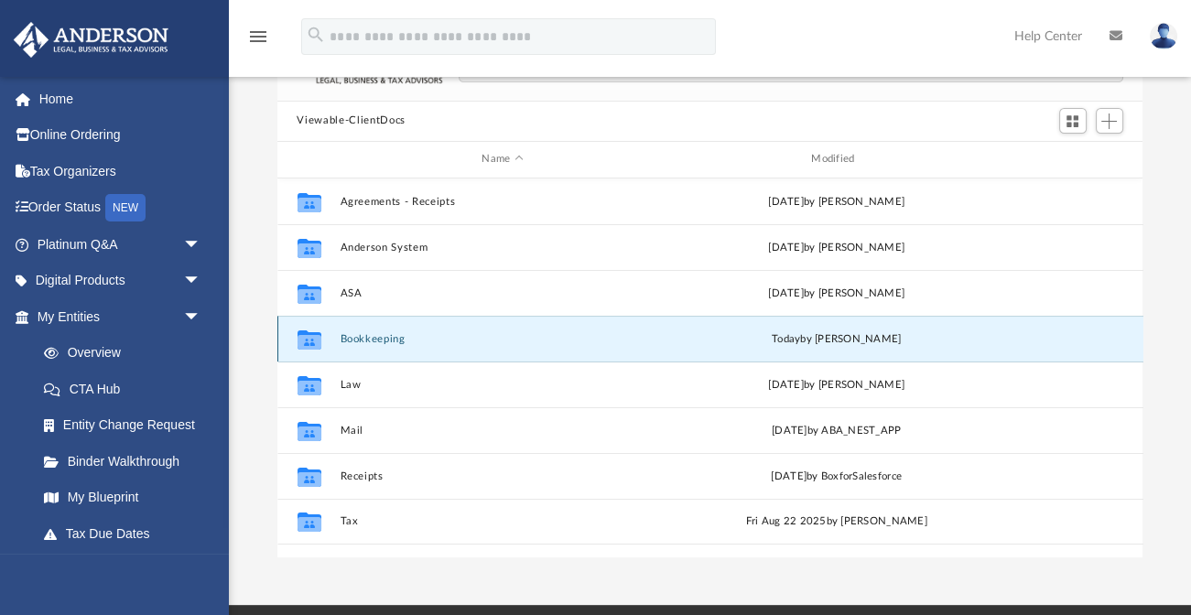
click at [357, 336] on button "Bookkeeping" at bounding box center [503, 338] width 326 height 12
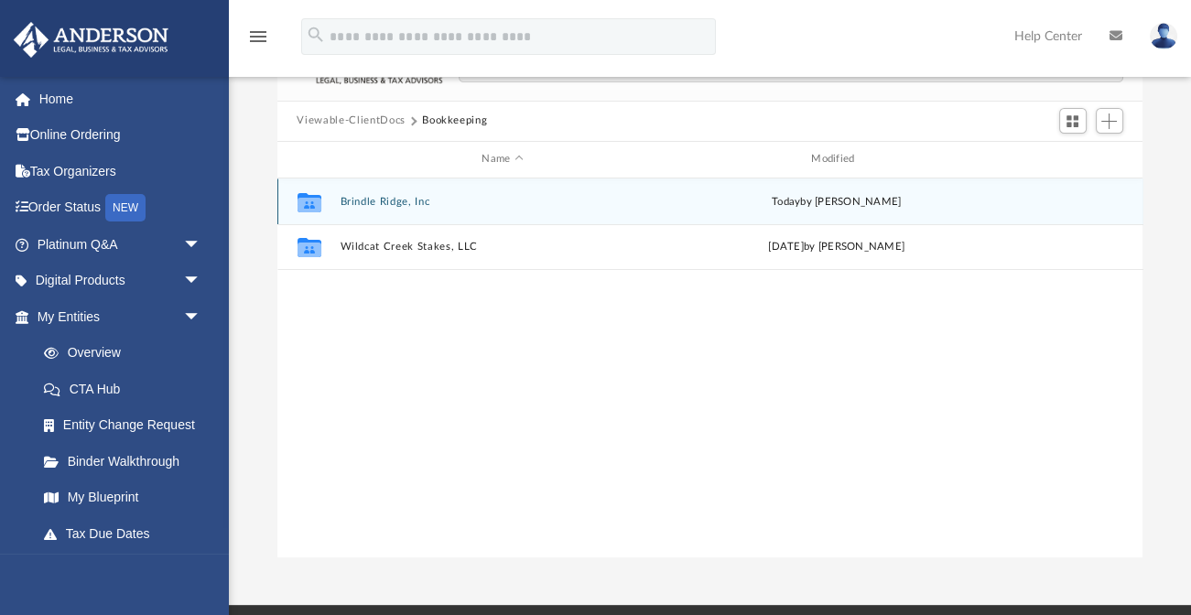
click at [396, 205] on button "Brindle Ridge, Inc" at bounding box center [503, 201] width 326 height 12
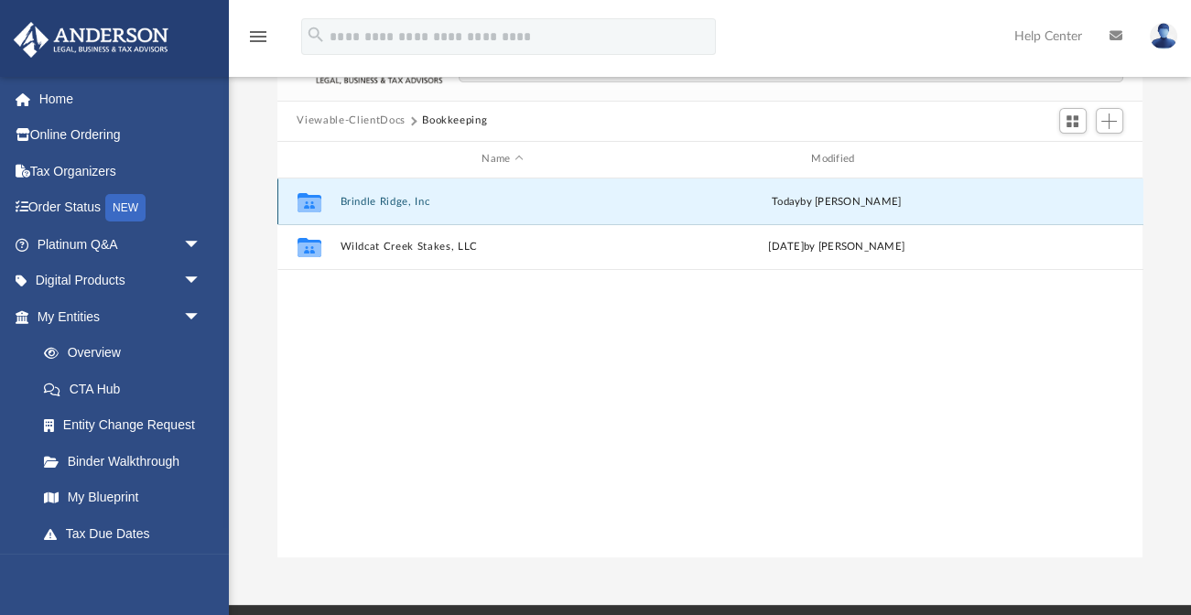
click at [396, 205] on button "Brindle Ridge, Inc" at bounding box center [503, 201] width 326 height 12
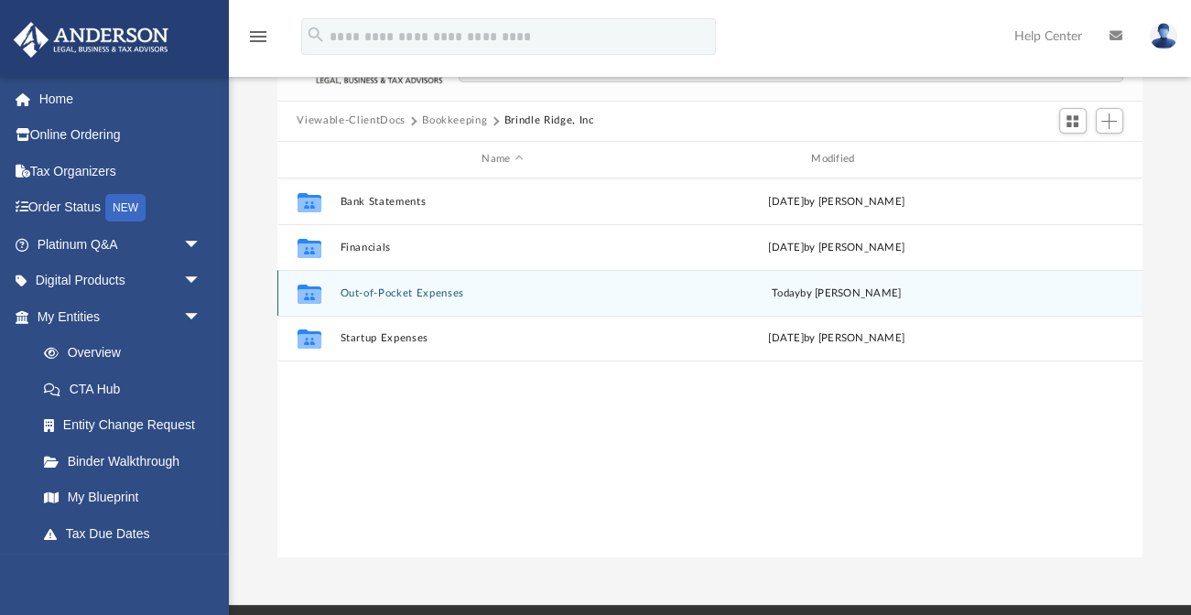
click at [380, 293] on button "Out-of-Pocket Expenses" at bounding box center [503, 292] width 326 height 12
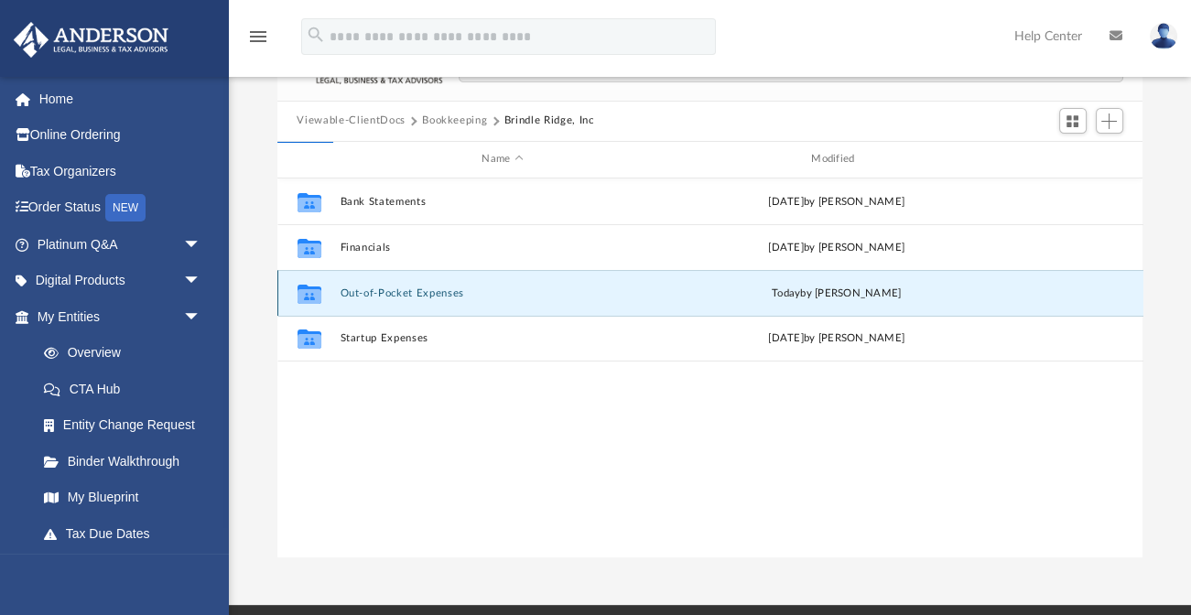
click at [380, 293] on button "Out-of-Pocket Expenses" at bounding box center [503, 292] width 326 height 12
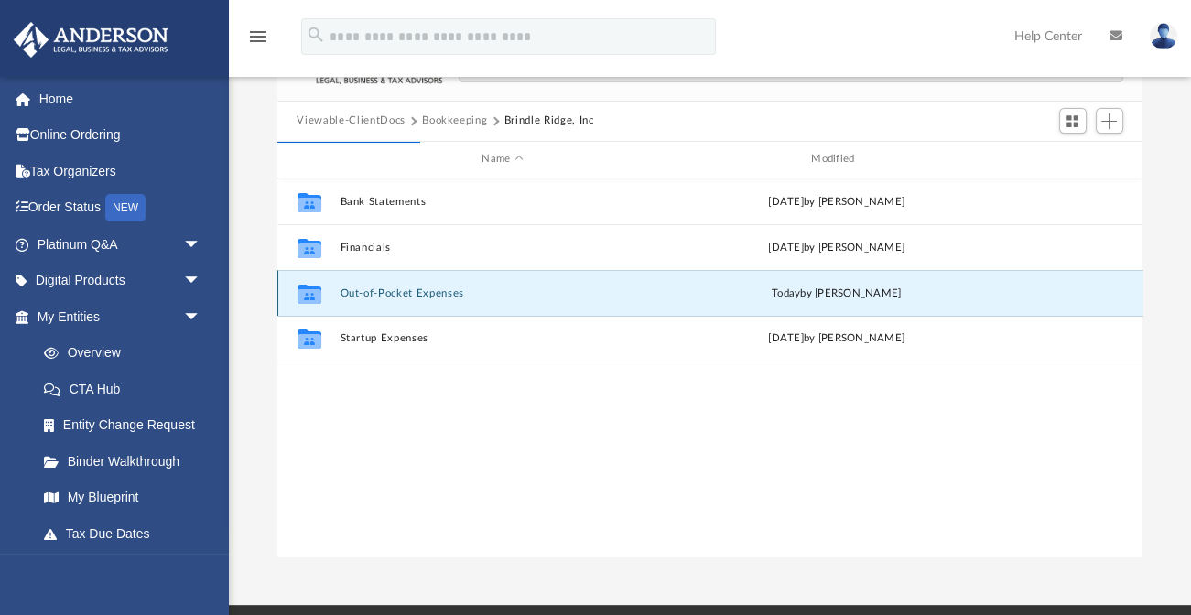
click at [356, 290] on button "Out-of-Pocket Expenses" at bounding box center [503, 292] width 326 height 12
click at [799, 295] on span "today" at bounding box center [785, 292] width 28 height 10
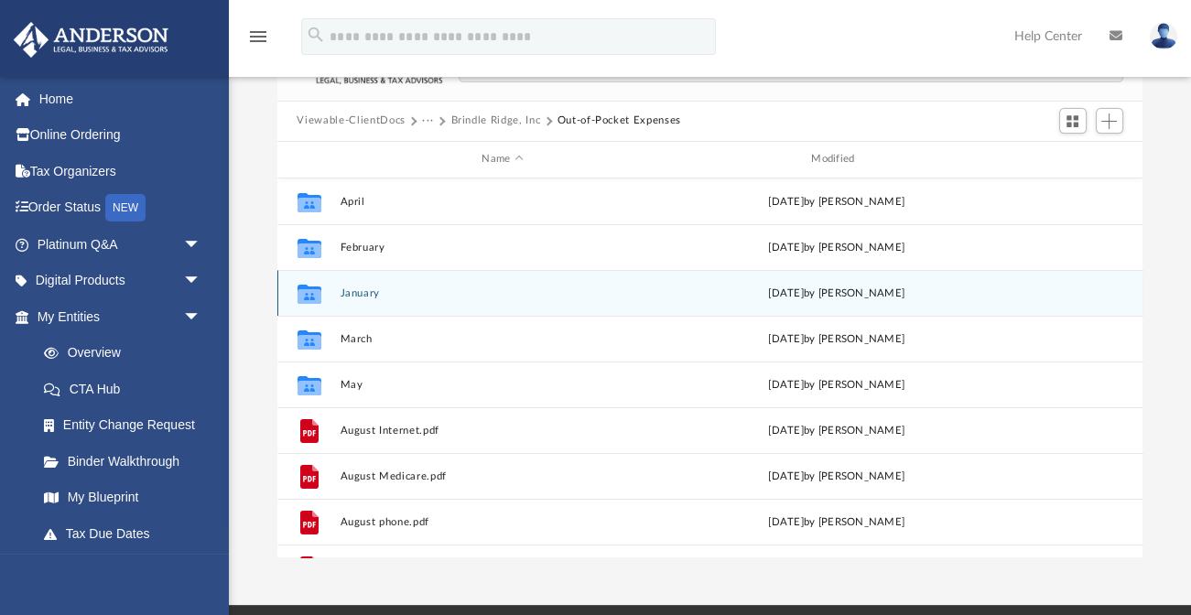
click at [297, 286] on icon "grid" at bounding box center [309, 293] width 24 height 19
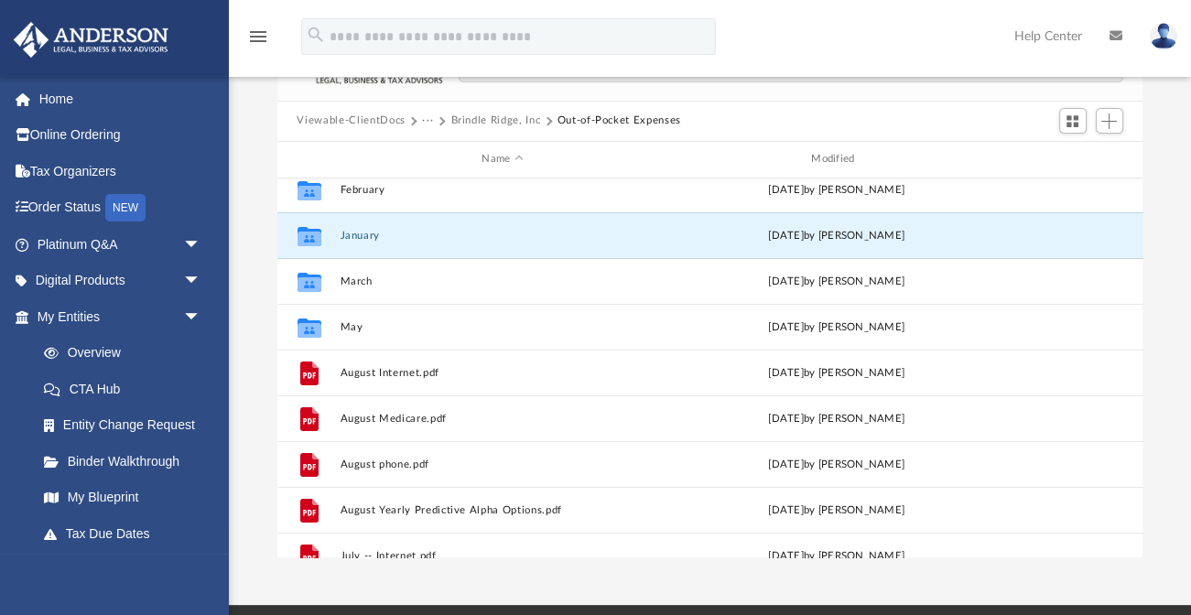
scroll to position [53, 0]
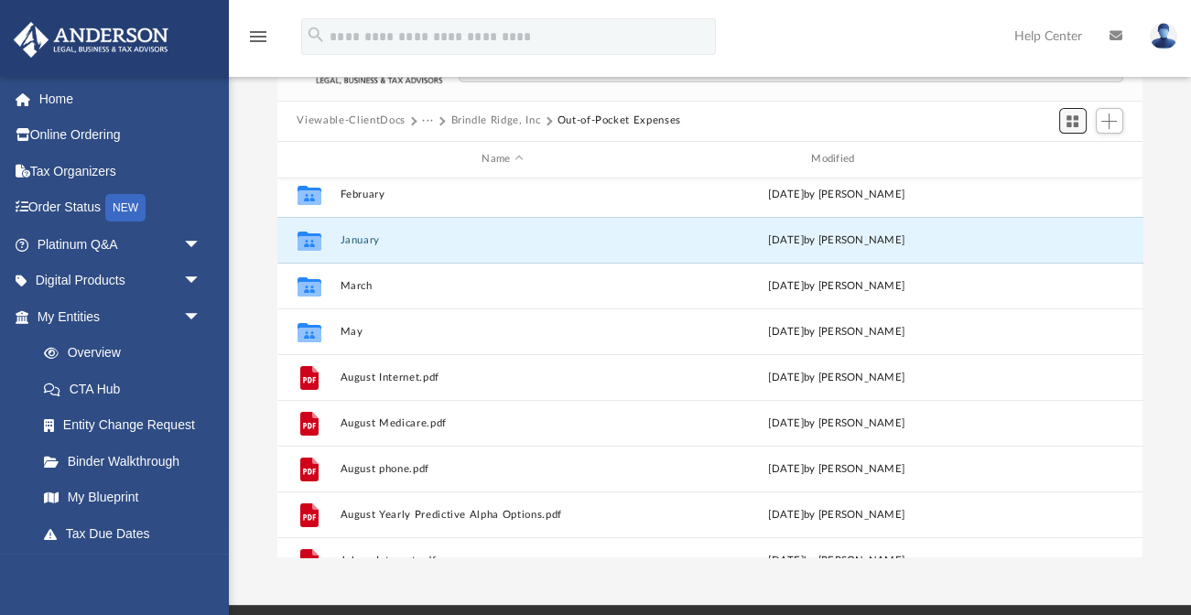
click at [1063, 118] on button "Switch to Grid View" at bounding box center [1072, 121] width 27 height 26
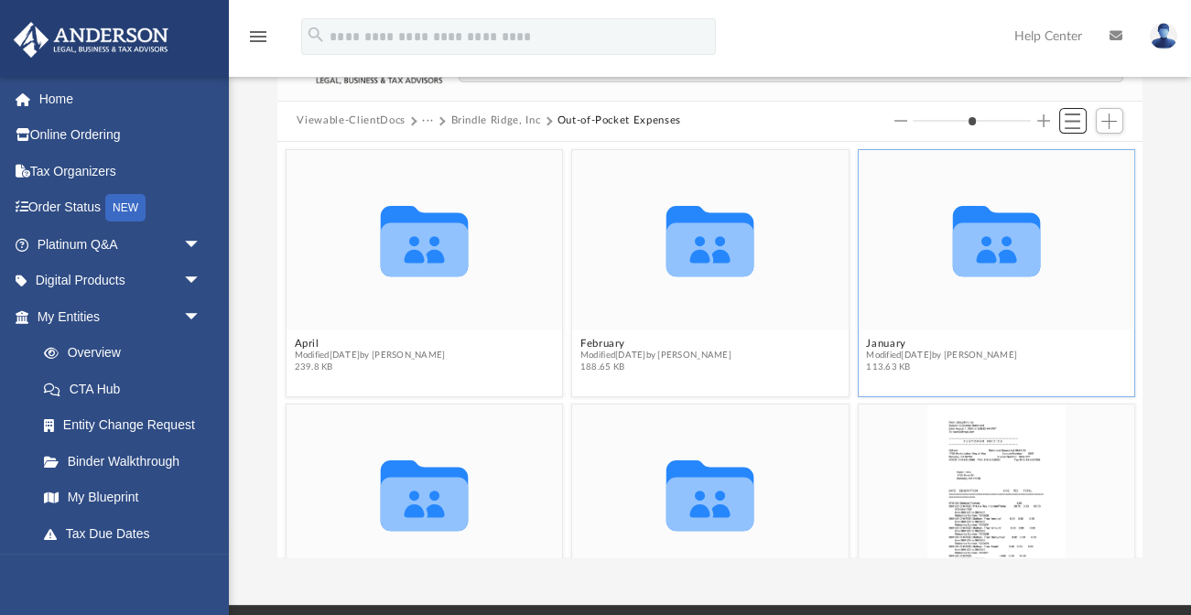
scroll to position [0, 0]
click at [1038, 121] on button "Increase column size" at bounding box center [1043, 120] width 13 height 13
type input "*"
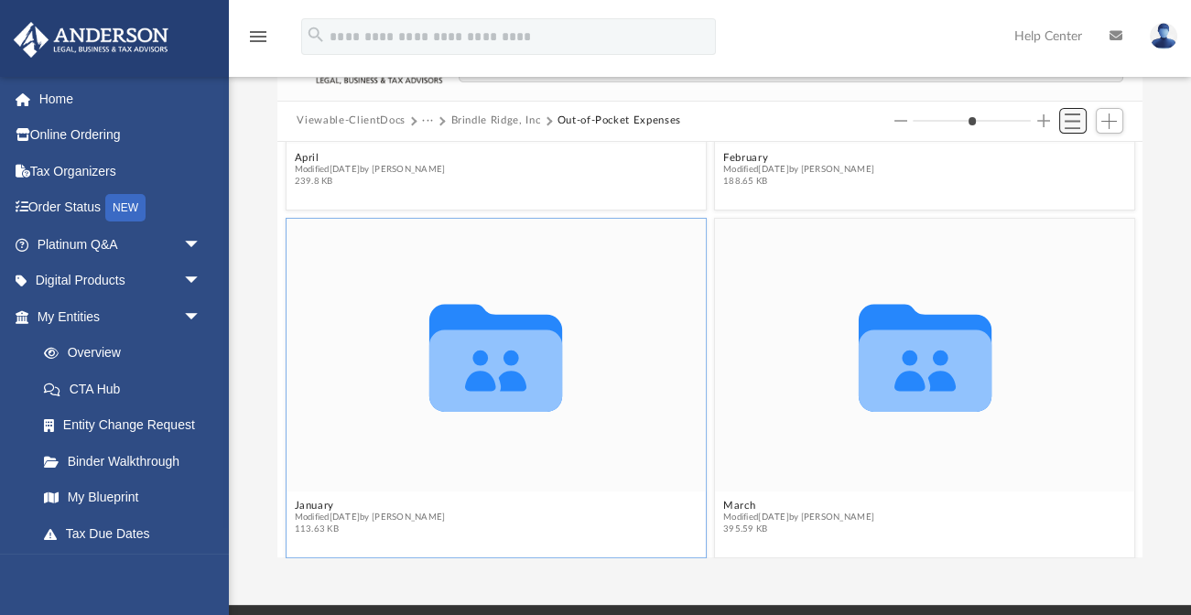
click at [1067, 122] on span "Switch to List View" at bounding box center [1072, 121] width 16 height 16
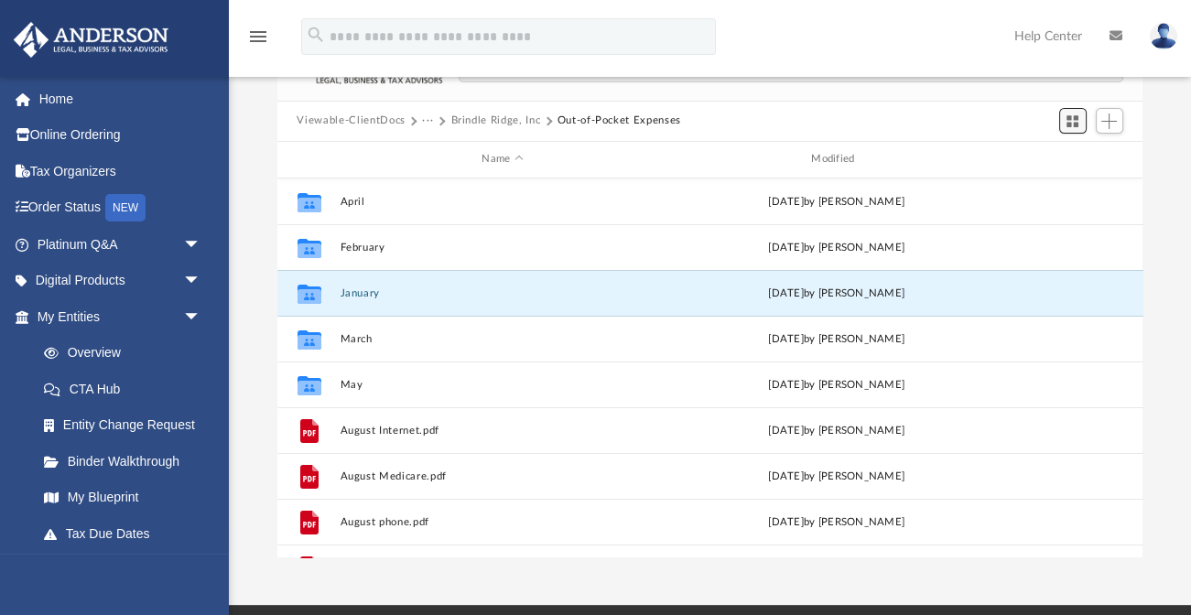
scroll to position [416, 866]
click at [1104, 119] on span "Add" at bounding box center [1109, 121] width 16 height 16
click at [631, 165] on div "Name" at bounding box center [502, 159] width 326 height 16
